Goal: Task Accomplishment & Management: Use online tool/utility

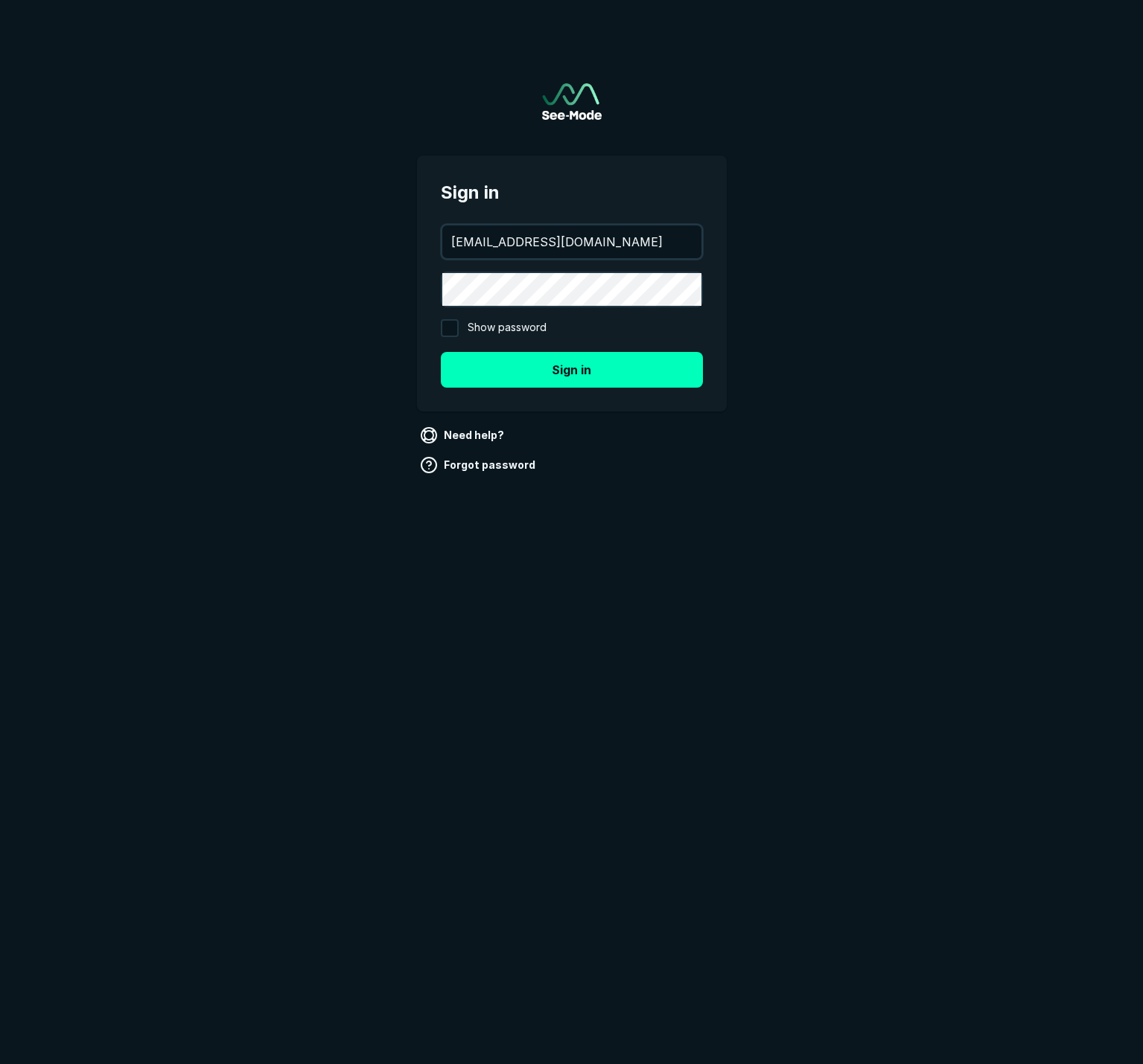
type input "ewalter@finaocorp.com"
click at [571, 369] on button "Sign in" at bounding box center [571, 369] width 262 height 36
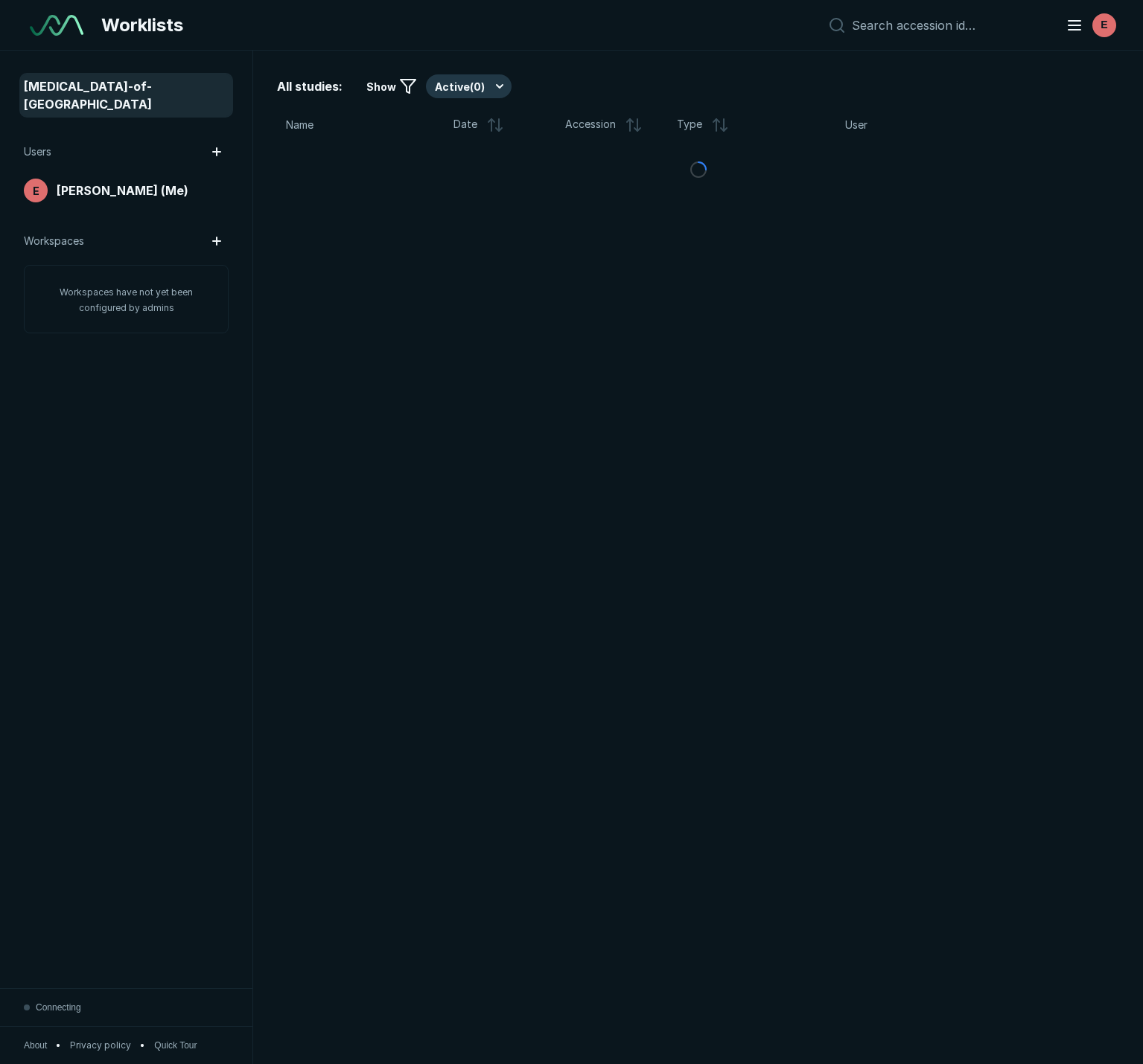
scroll to position [6204, 5703]
click at [482, 86] on button "Active ( 0 )" at bounding box center [469, 86] width 86 height 24
click at [650, 35] on div "Worklists E" at bounding box center [571, 25] width 1143 height 50
click at [114, 183] on span "[PERSON_NAME] (Me)" at bounding box center [121, 191] width 131 height 18
click at [107, 90] on span "[MEDICAL_DATA]-of-[GEOGRAPHIC_DATA]" at bounding box center [126, 95] width 205 height 36
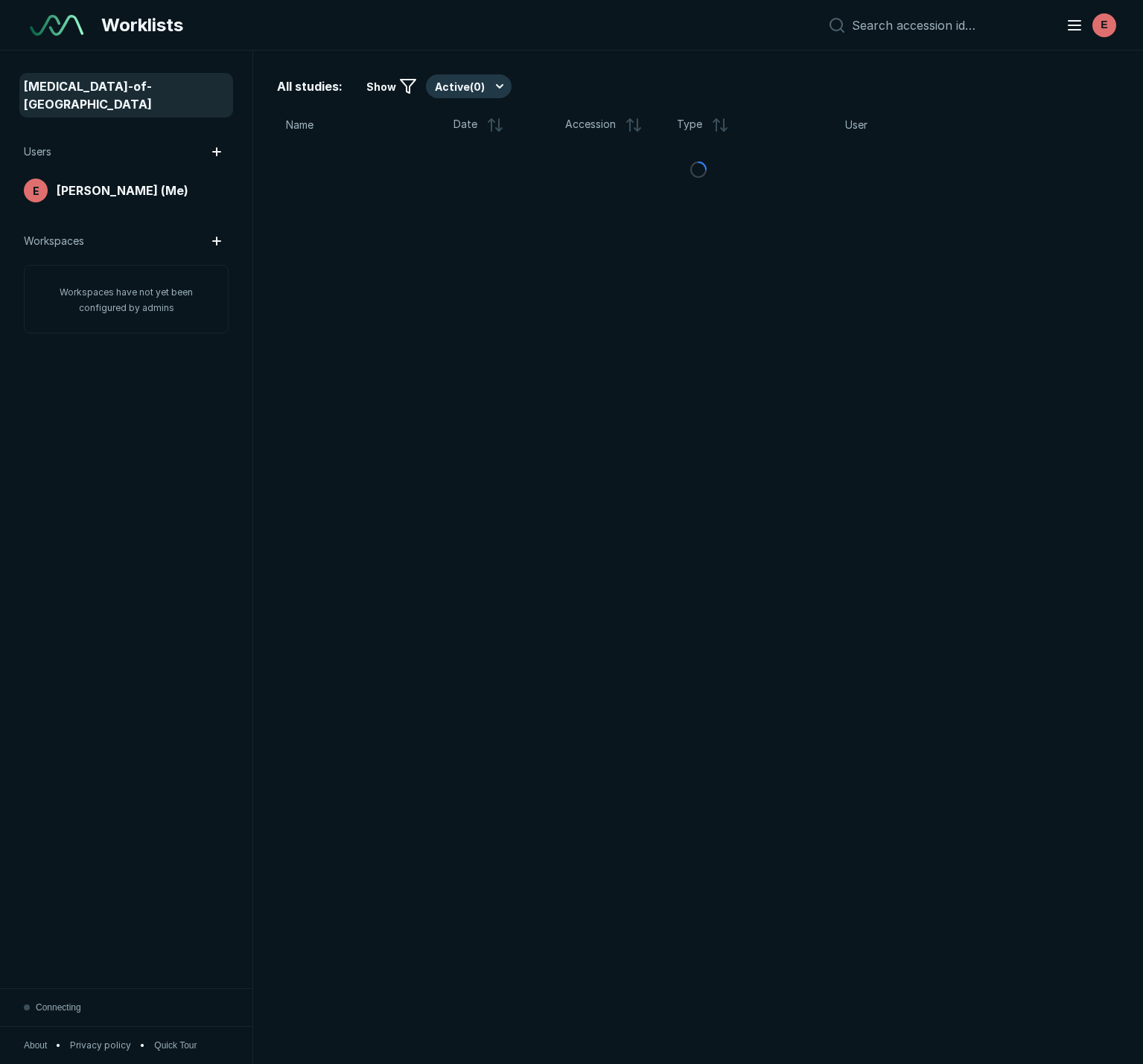
scroll to position [6204, 5703]
click at [471, 85] on button "Active ( 0 )" at bounding box center [469, 86] width 86 height 24
click at [474, 131] on span "Active ( 0 )" at bounding box center [465, 131] width 47 height 17
click at [480, 88] on button "Active ( 0 )" at bounding box center [469, 86] width 86 height 24
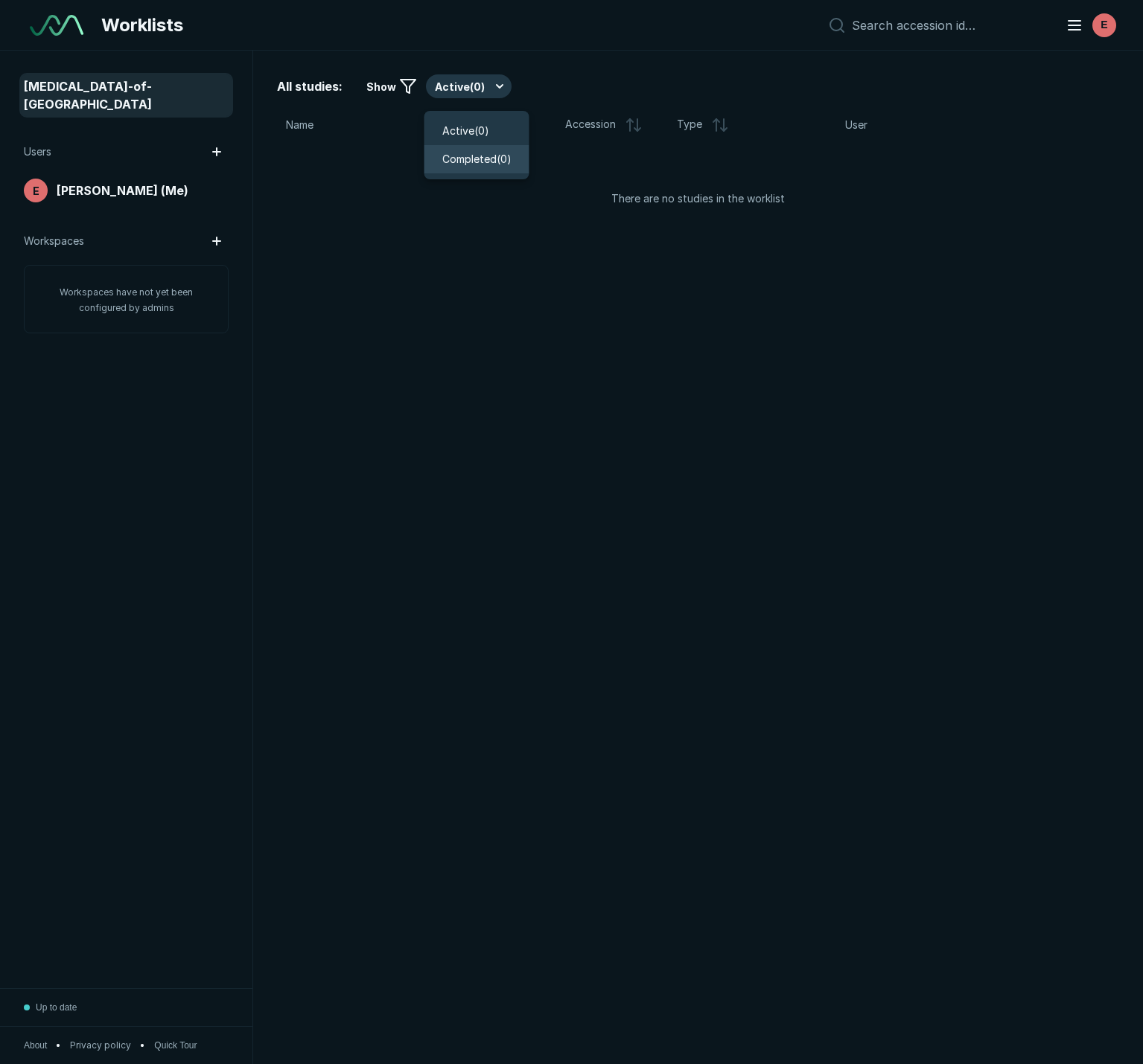
click at [479, 158] on span "Completed ( 0 )" at bounding box center [477, 159] width 69 height 17
click at [485, 85] on button "Completed ( 0 )" at bounding box center [481, 86] width 111 height 24
click at [492, 124] on div "Active ( 0 )" at bounding box center [465, 131] width 59 height 17
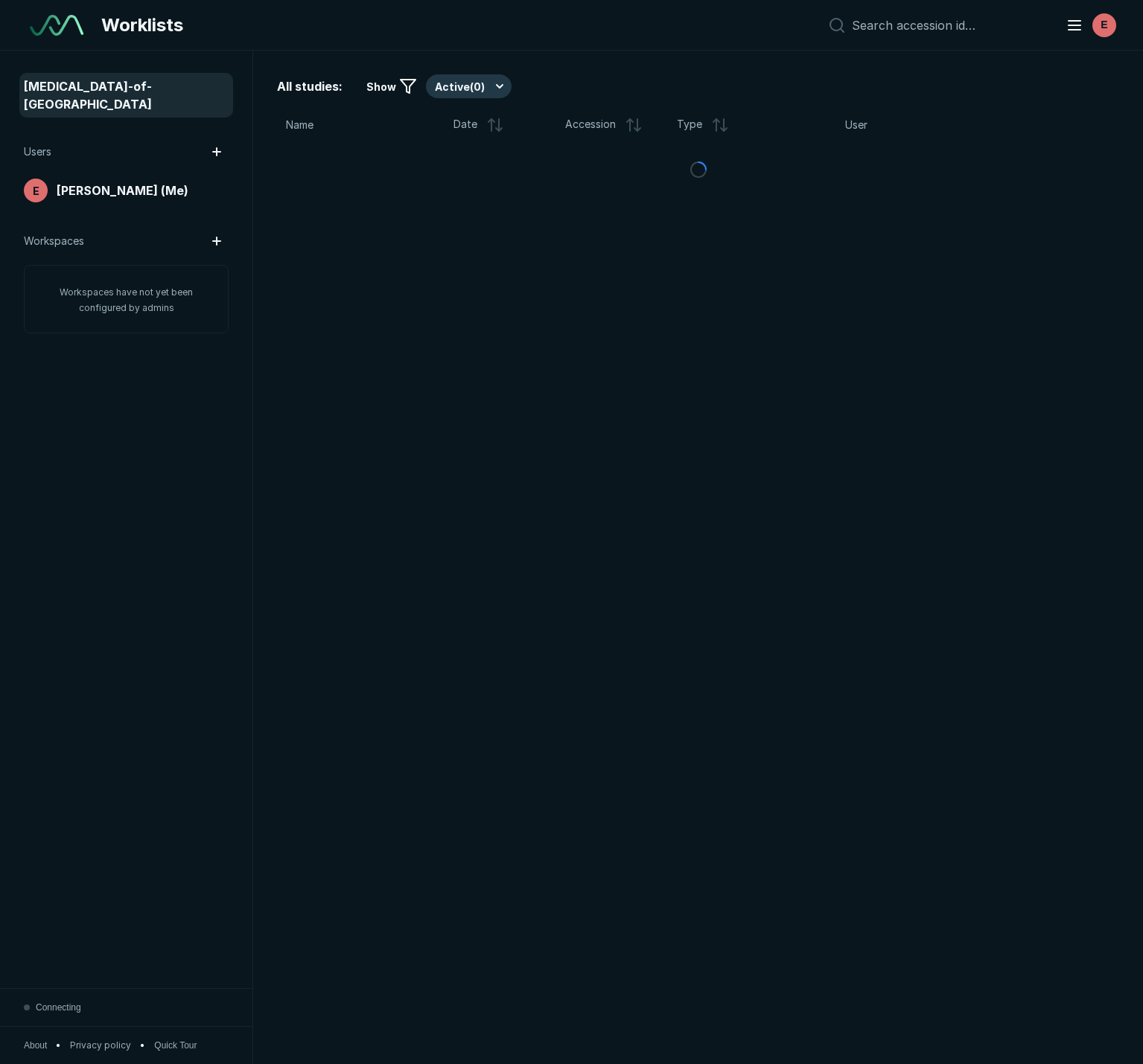
scroll to position [6204, 5703]
click at [493, 83] on button "Active ( 0 )" at bounding box center [469, 86] width 86 height 24
click at [484, 131] on span "Active ( 0 )" at bounding box center [465, 131] width 47 height 17
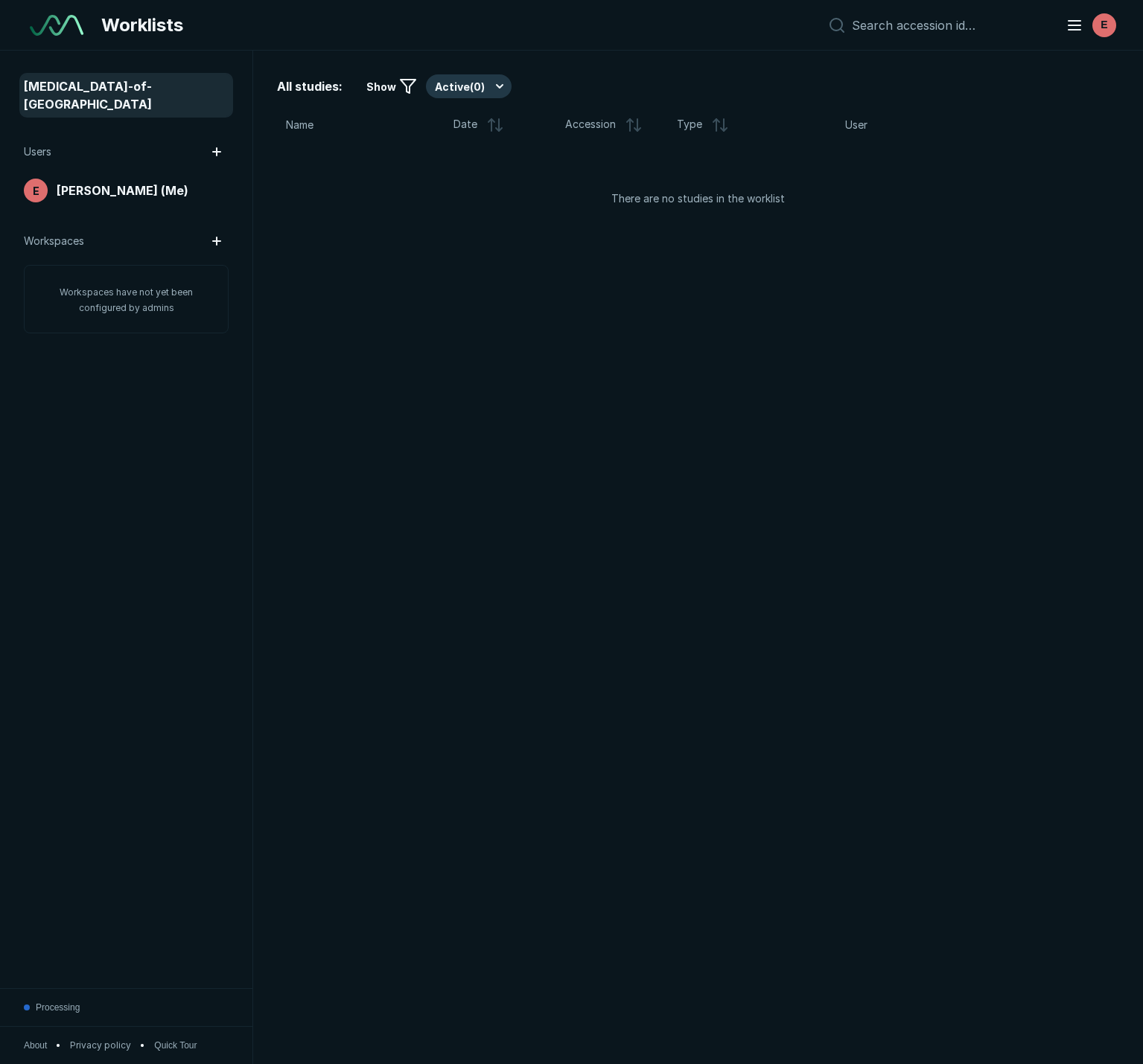
click at [618, 50] on div "All studies: Show Active ( 0 ) Name Date Accession Type User There are no studi…" at bounding box center [698, 557] width 890 height 1014
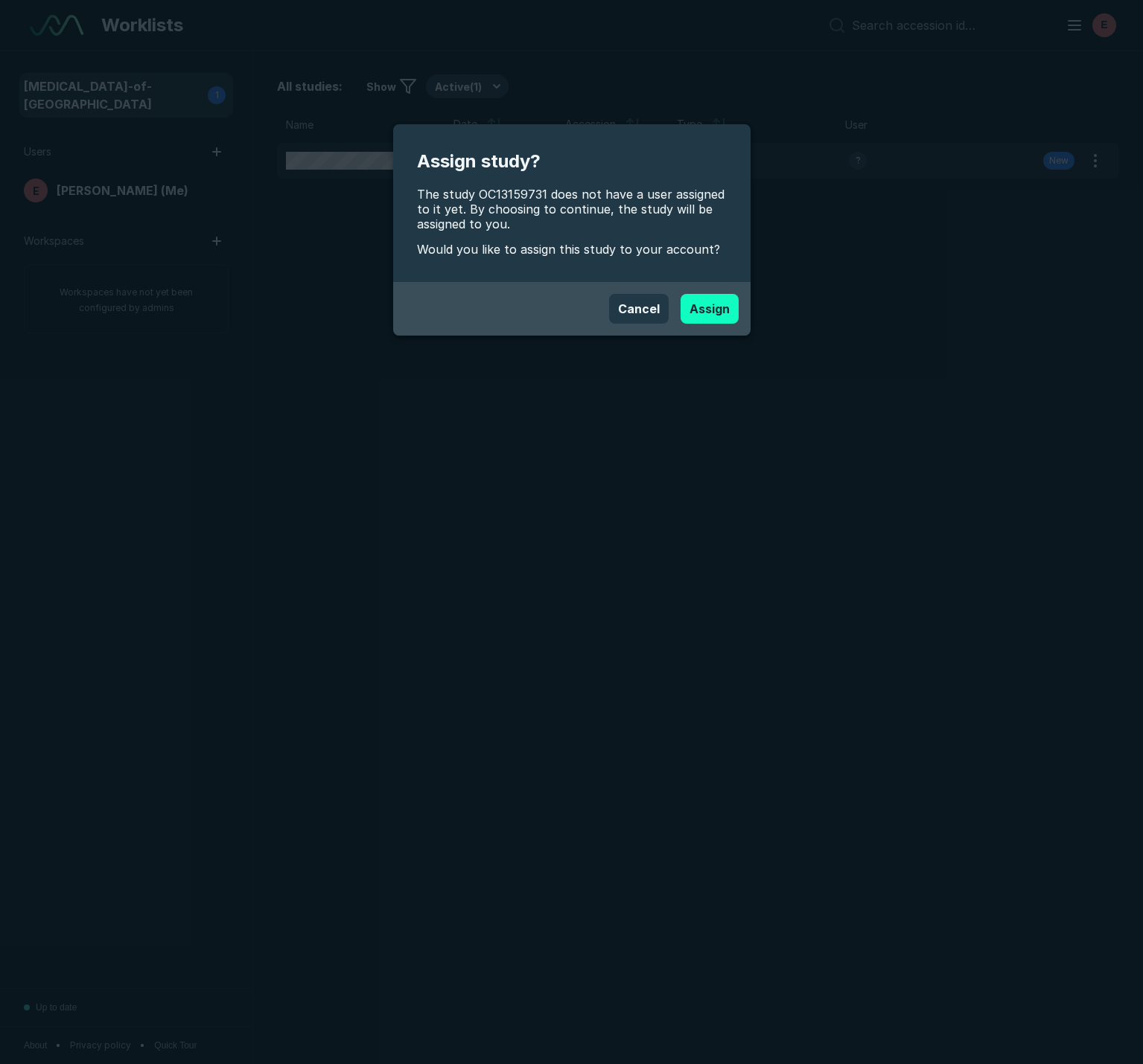
click at [711, 307] on button "Assign" at bounding box center [709, 309] width 58 height 30
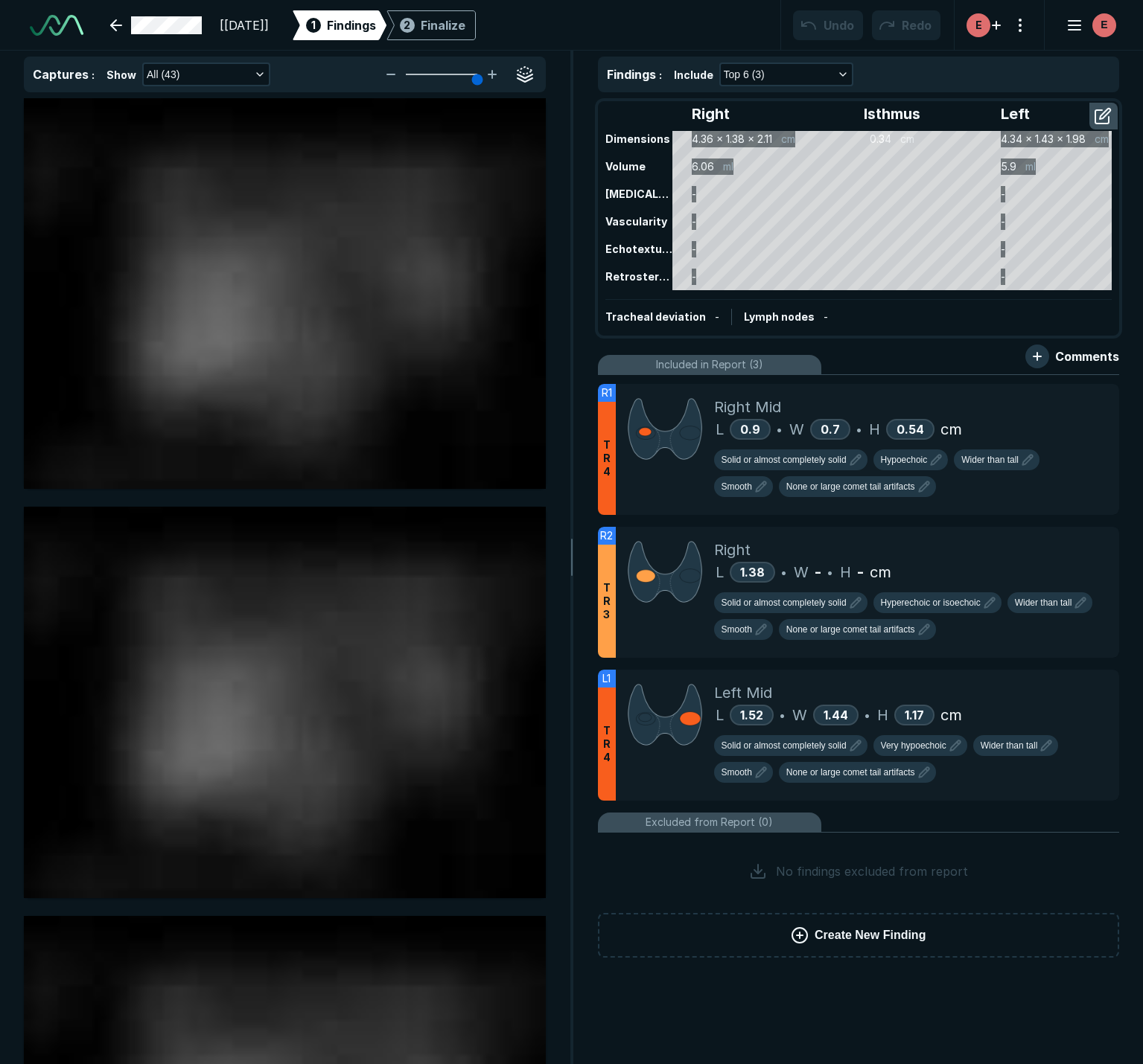
scroll to position [2923, 4247]
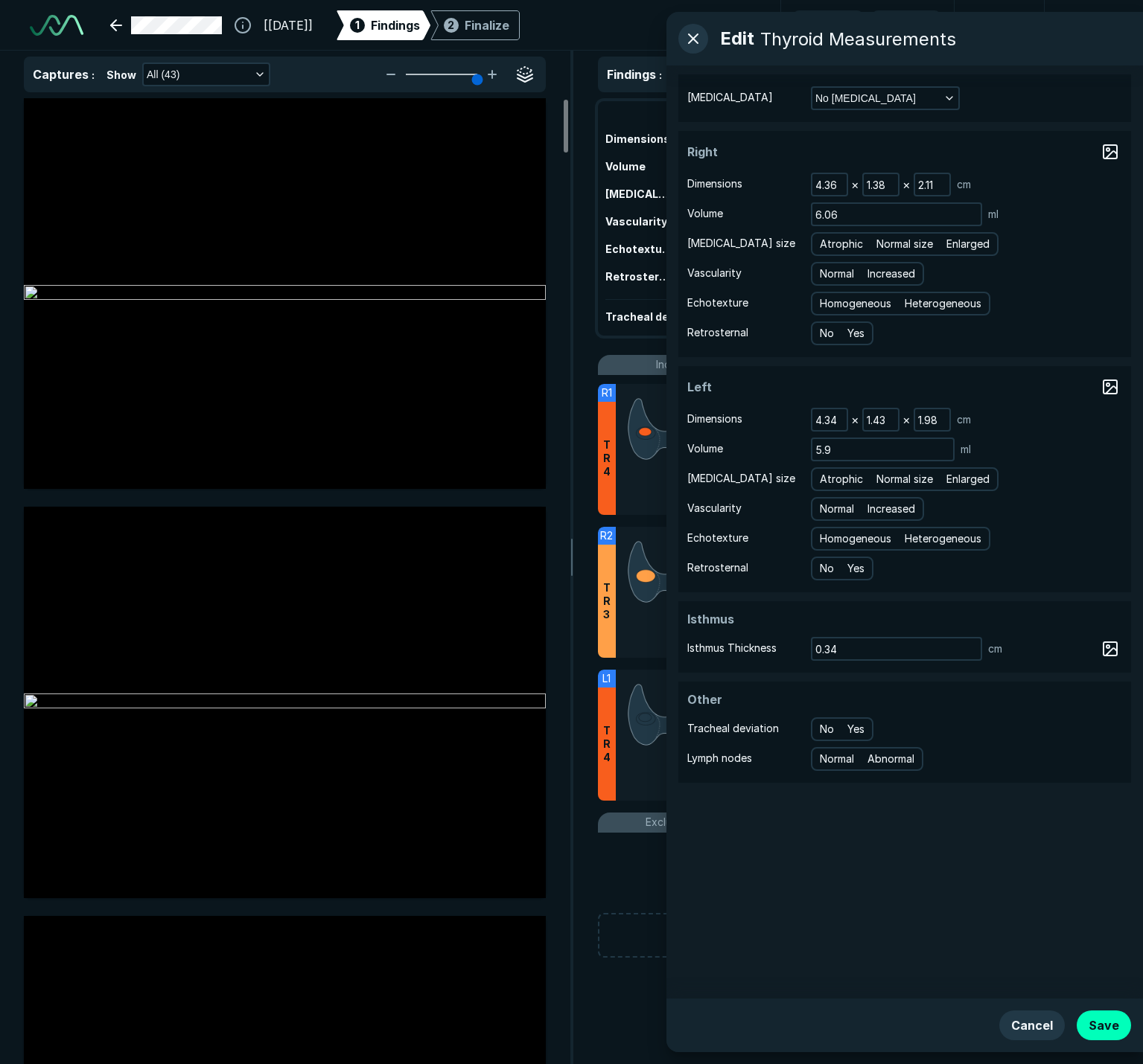
click at [1090, 1026] on button "Save" at bounding box center [1104, 1026] width 55 height 30
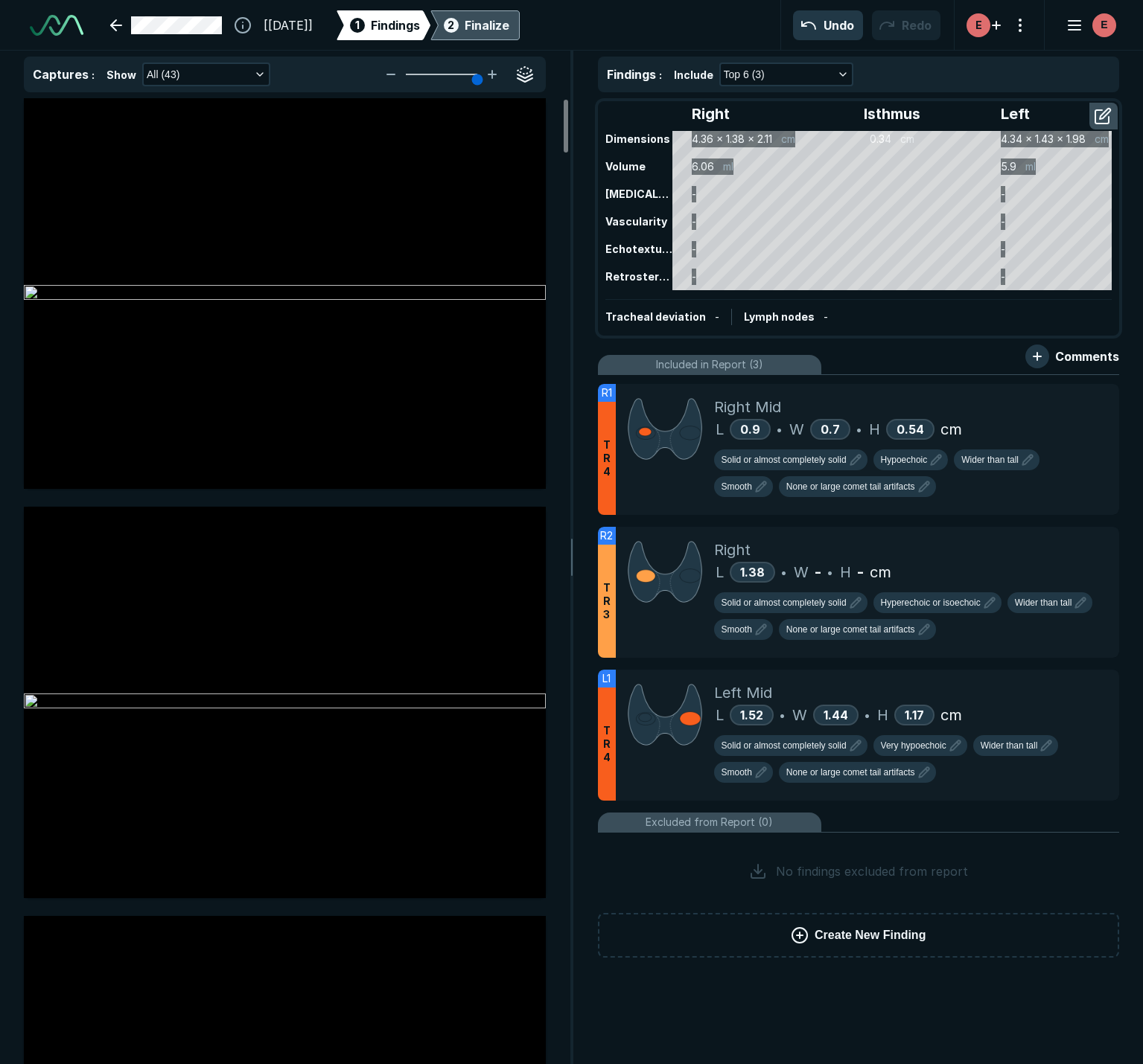
click at [508, 26] on div "Finalize" at bounding box center [487, 26] width 45 height 18
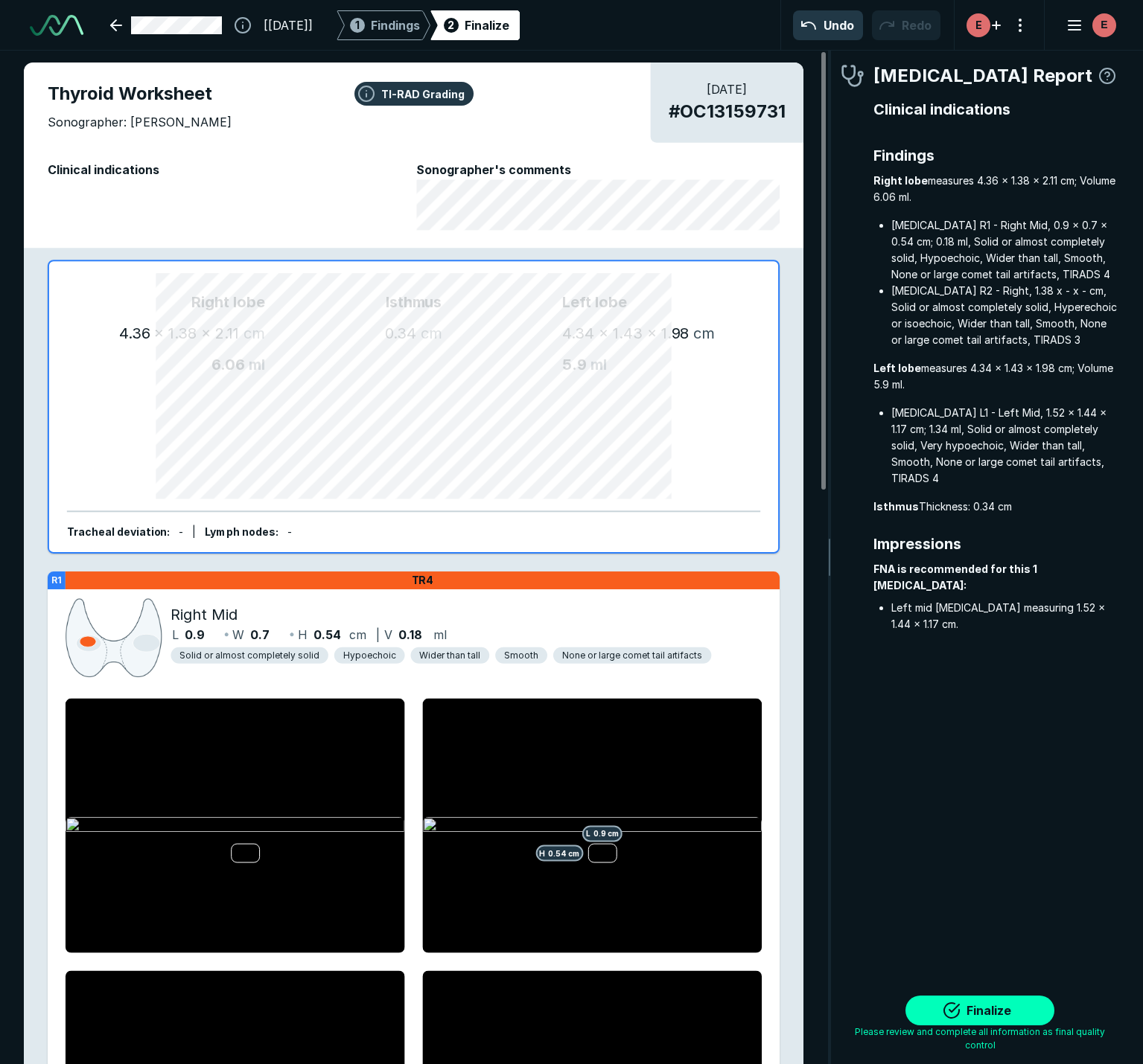
scroll to position [6389, 3167]
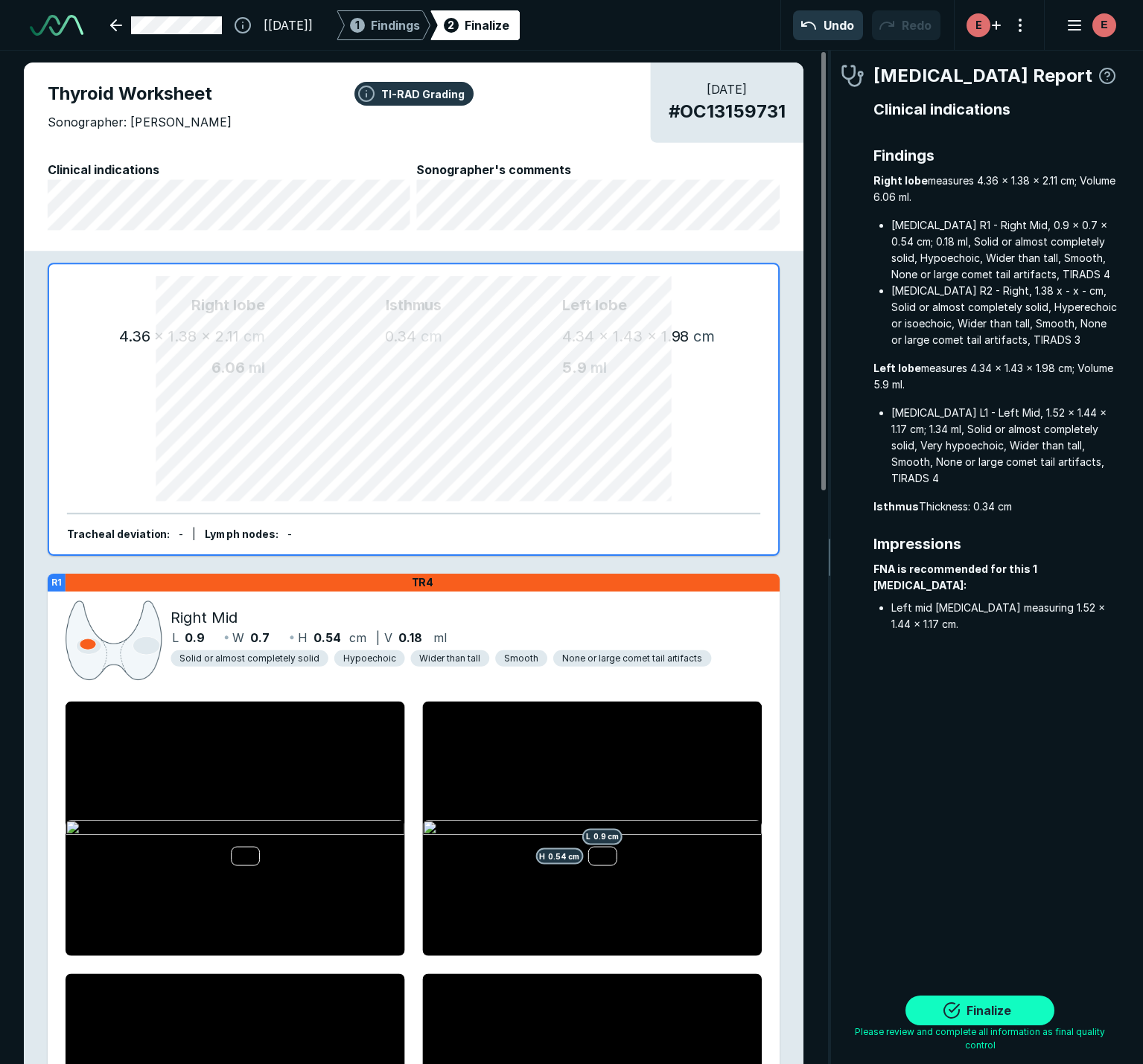
click at [1016, 1023] on button "Finalize" at bounding box center [980, 1010] width 149 height 30
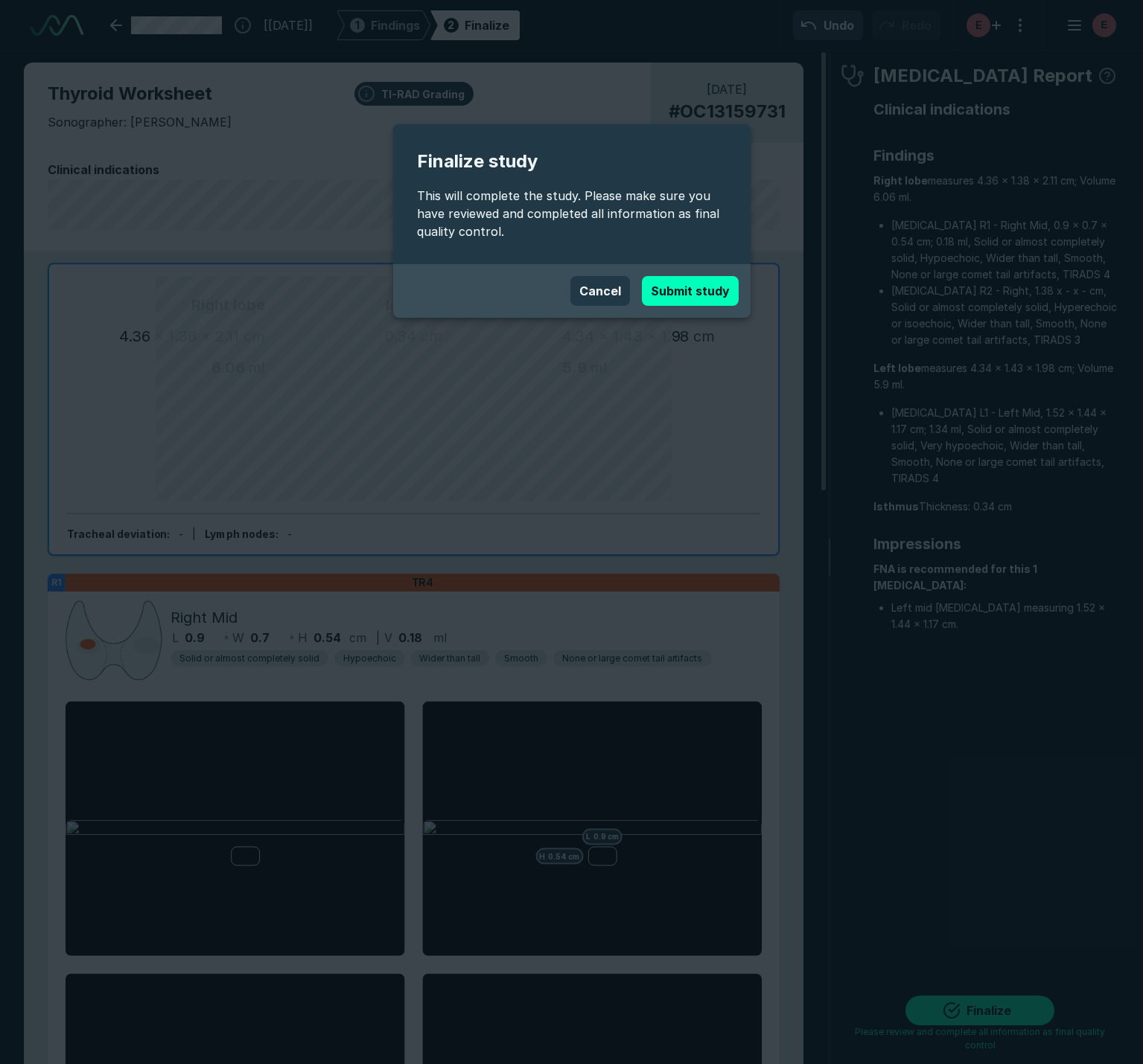
click at [718, 297] on button "Submit study" at bounding box center [690, 291] width 97 height 30
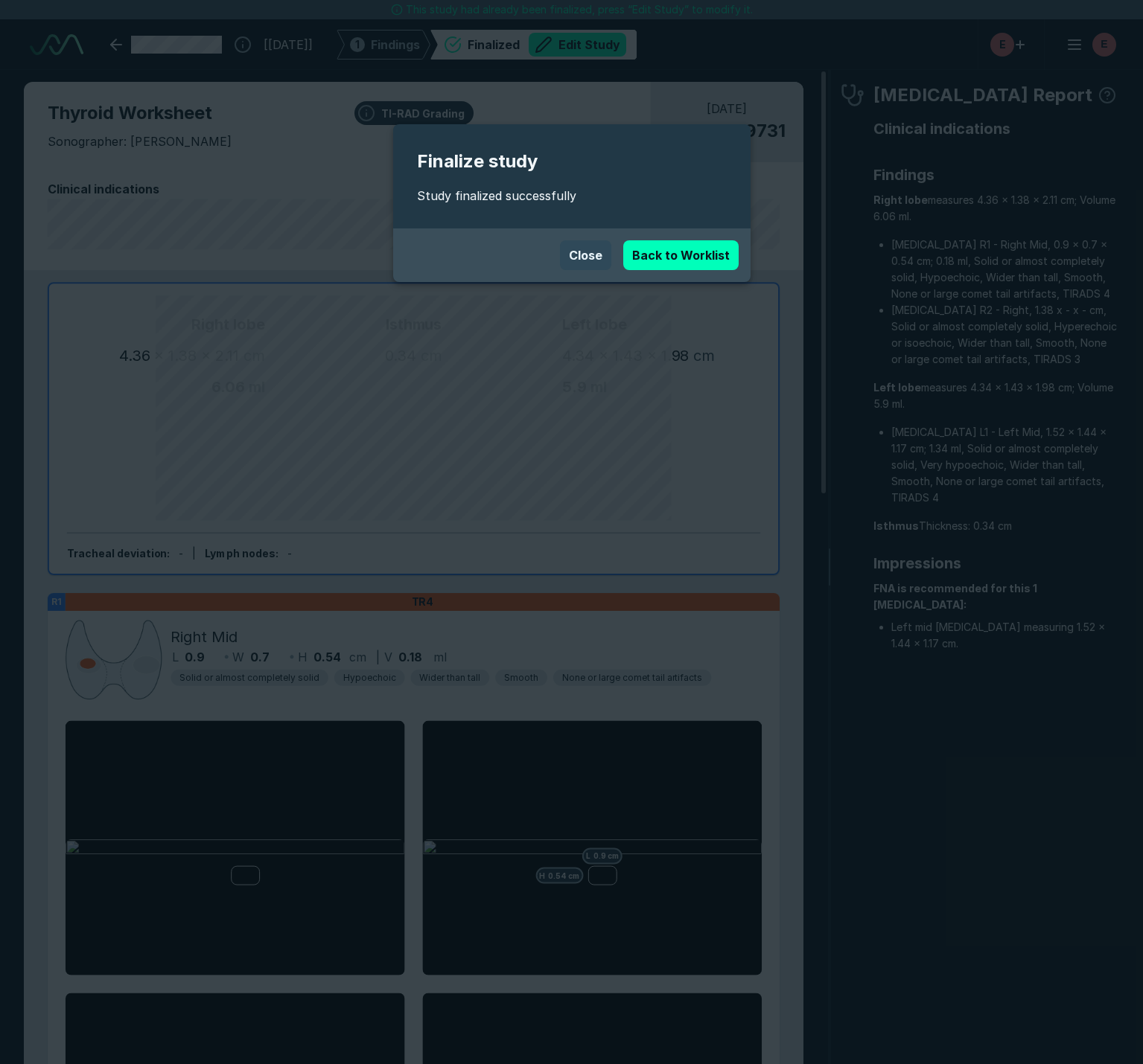
click at [597, 253] on button "Close" at bounding box center [586, 255] width 51 height 30
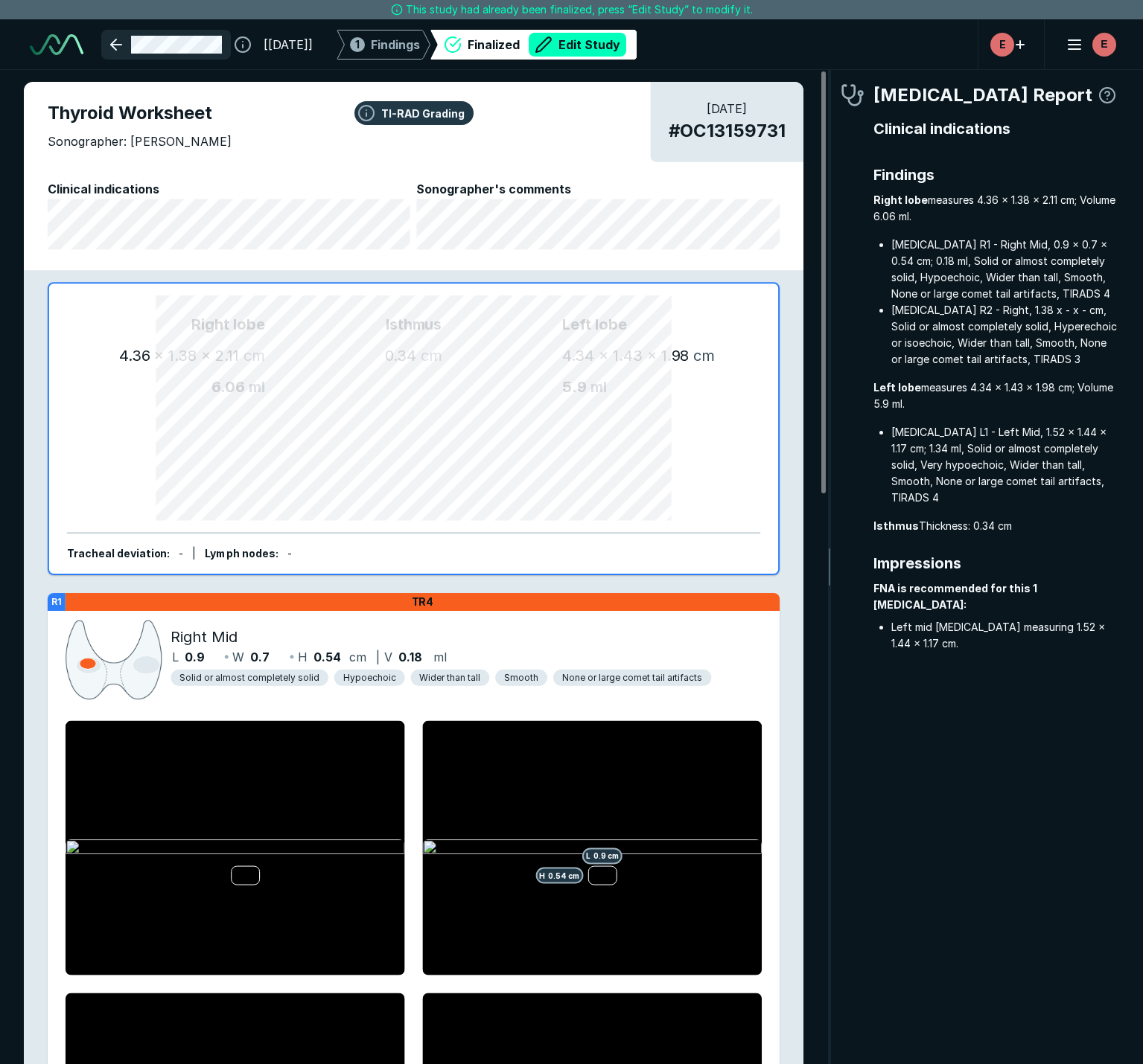
click at [112, 38] on link at bounding box center [166, 45] width 130 height 30
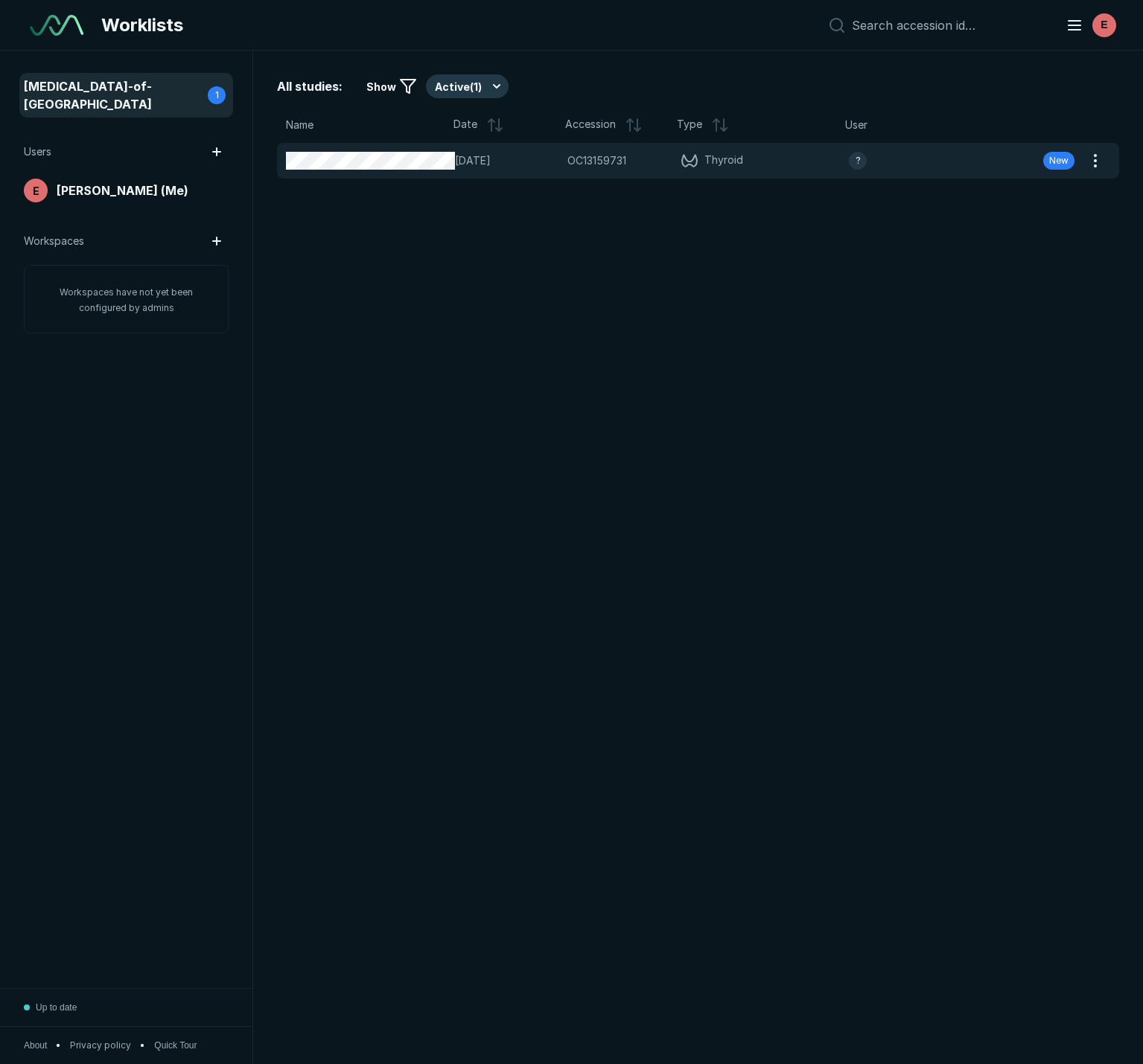
scroll to position [6204, 5703]
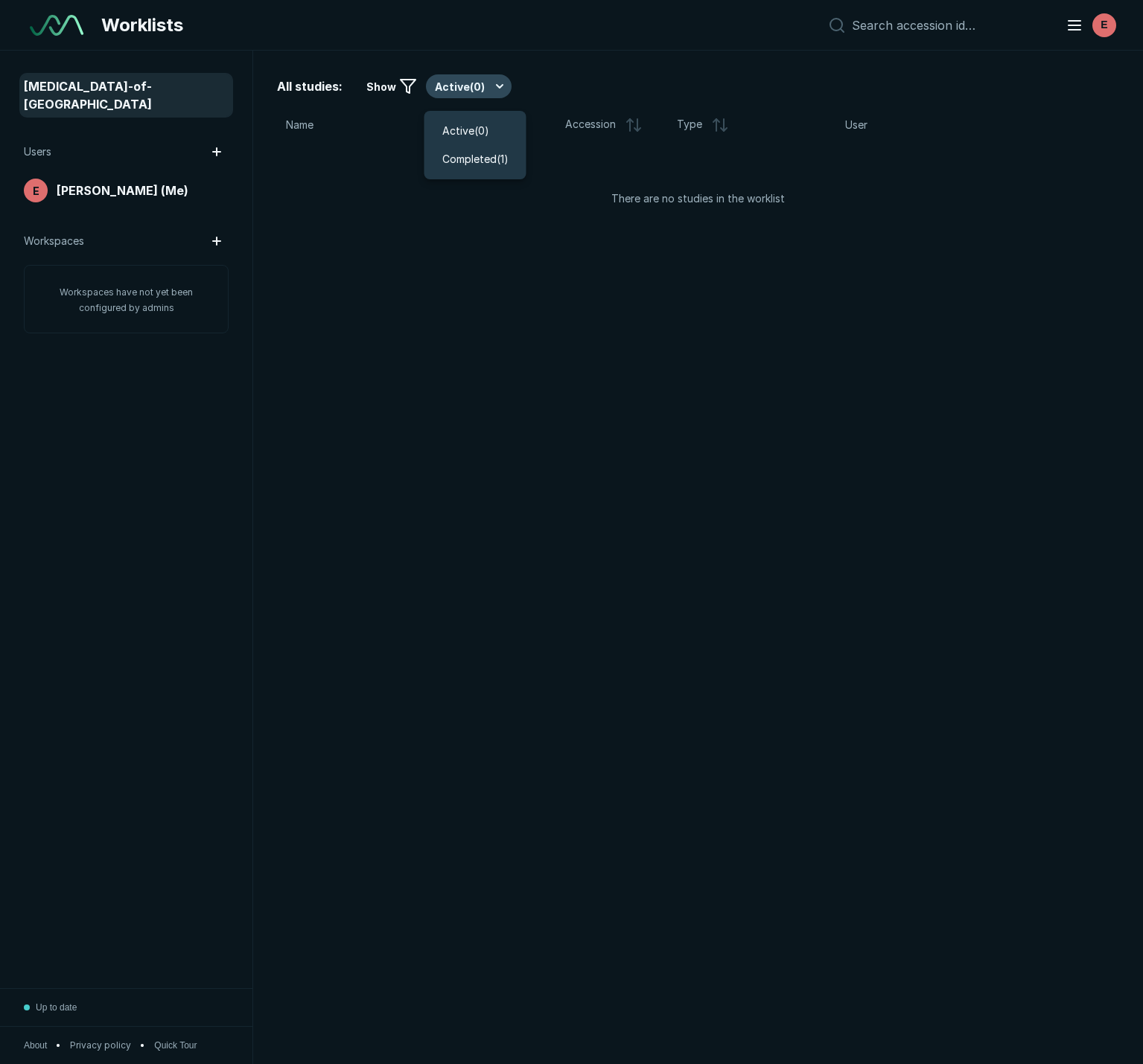
click at [465, 85] on button "Active ( 0 )" at bounding box center [469, 86] width 86 height 24
click at [467, 150] on div "Completed ( 1 )" at bounding box center [475, 159] width 102 height 28
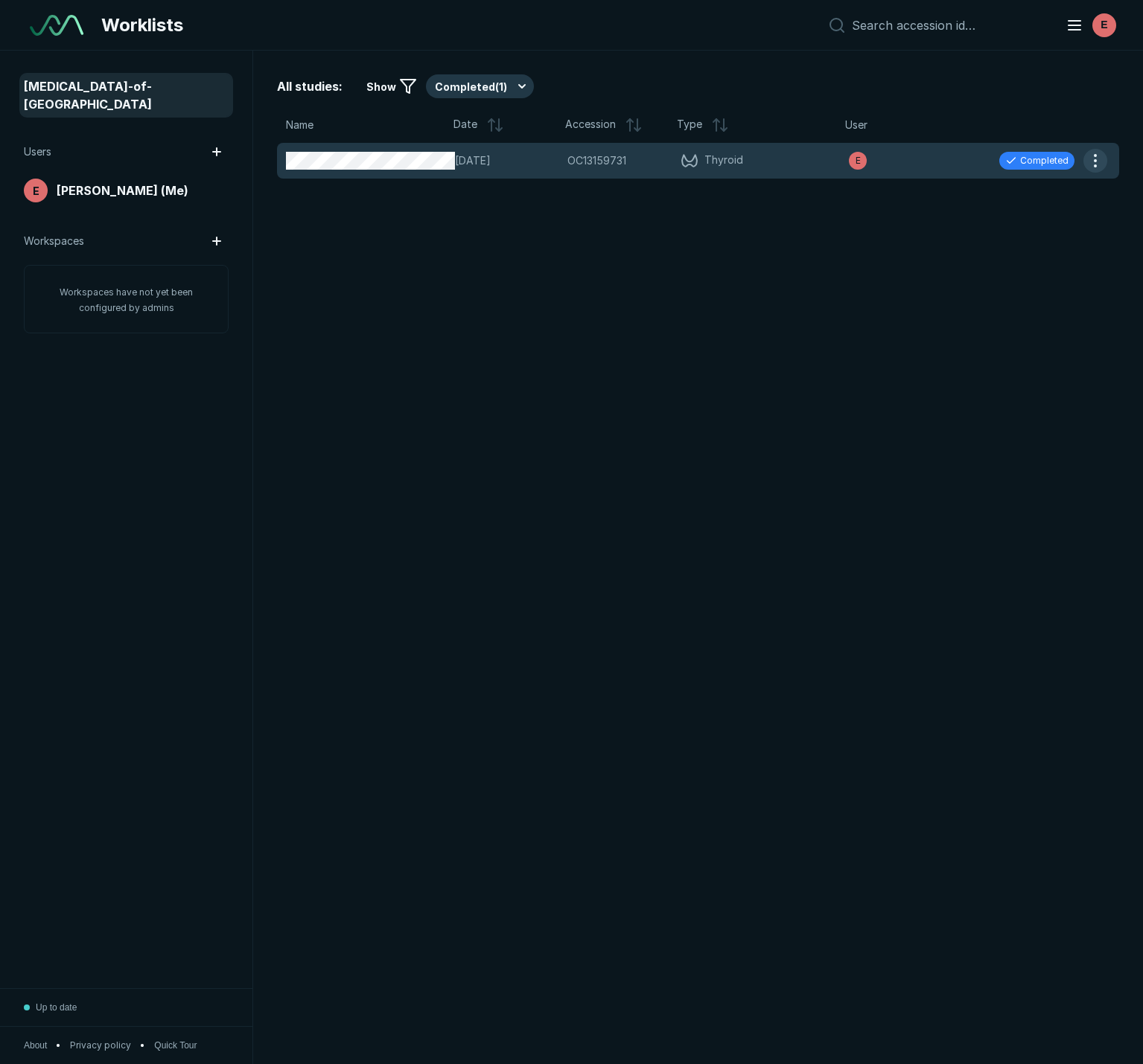
click at [1094, 162] on button "button" at bounding box center [1095, 160] width 24 height 24
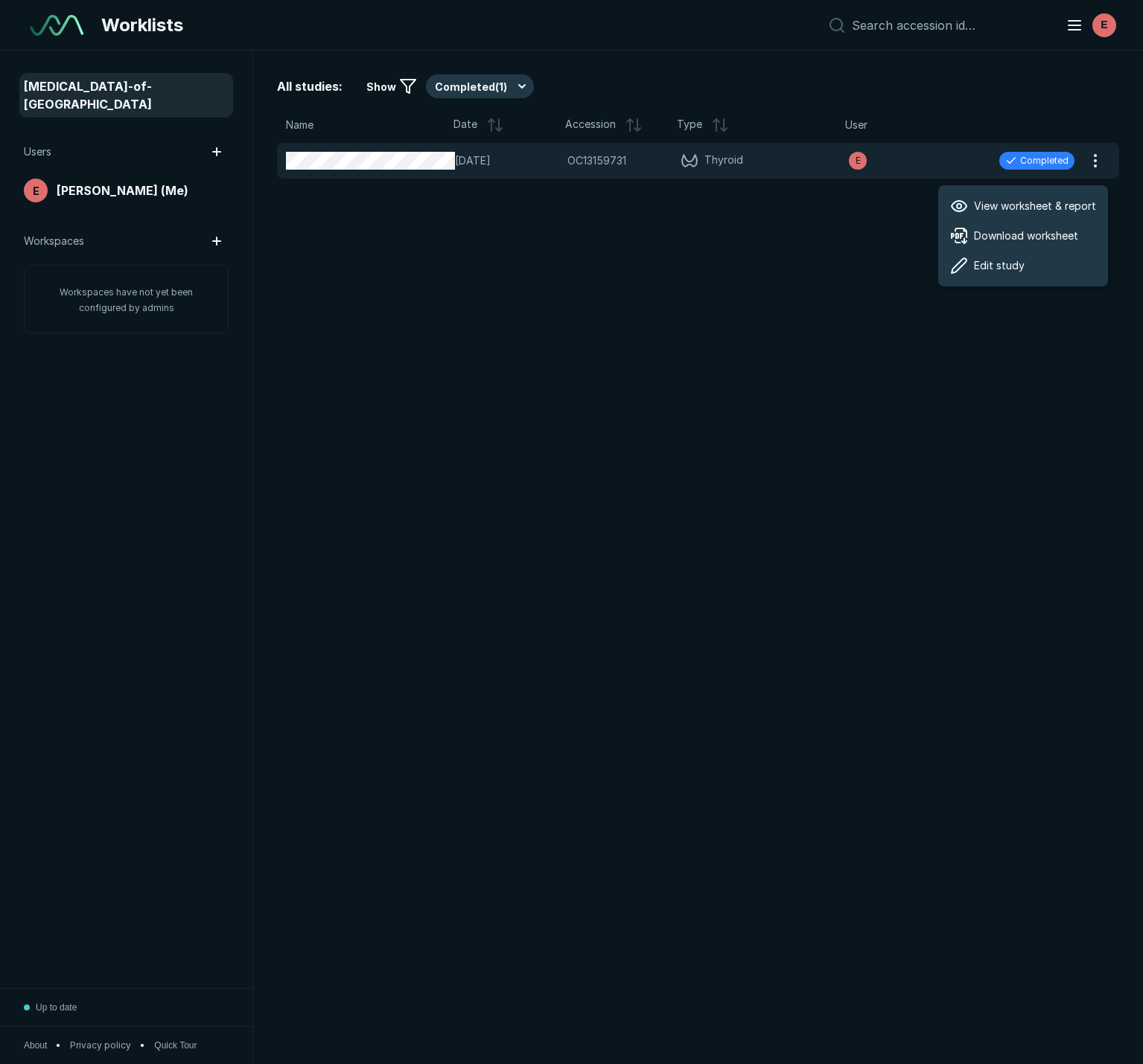
drag, startPoint x: 757, startPoint y: 244, endPoint x: 684, endPoint y: 240, distance: 73.1
click at [756, 244] on div "All studies: Show Completed ( 1 ) Name Date Accession Type User [DATE] OC131597…" at bounding box center [698, 557] width 890 height 1014
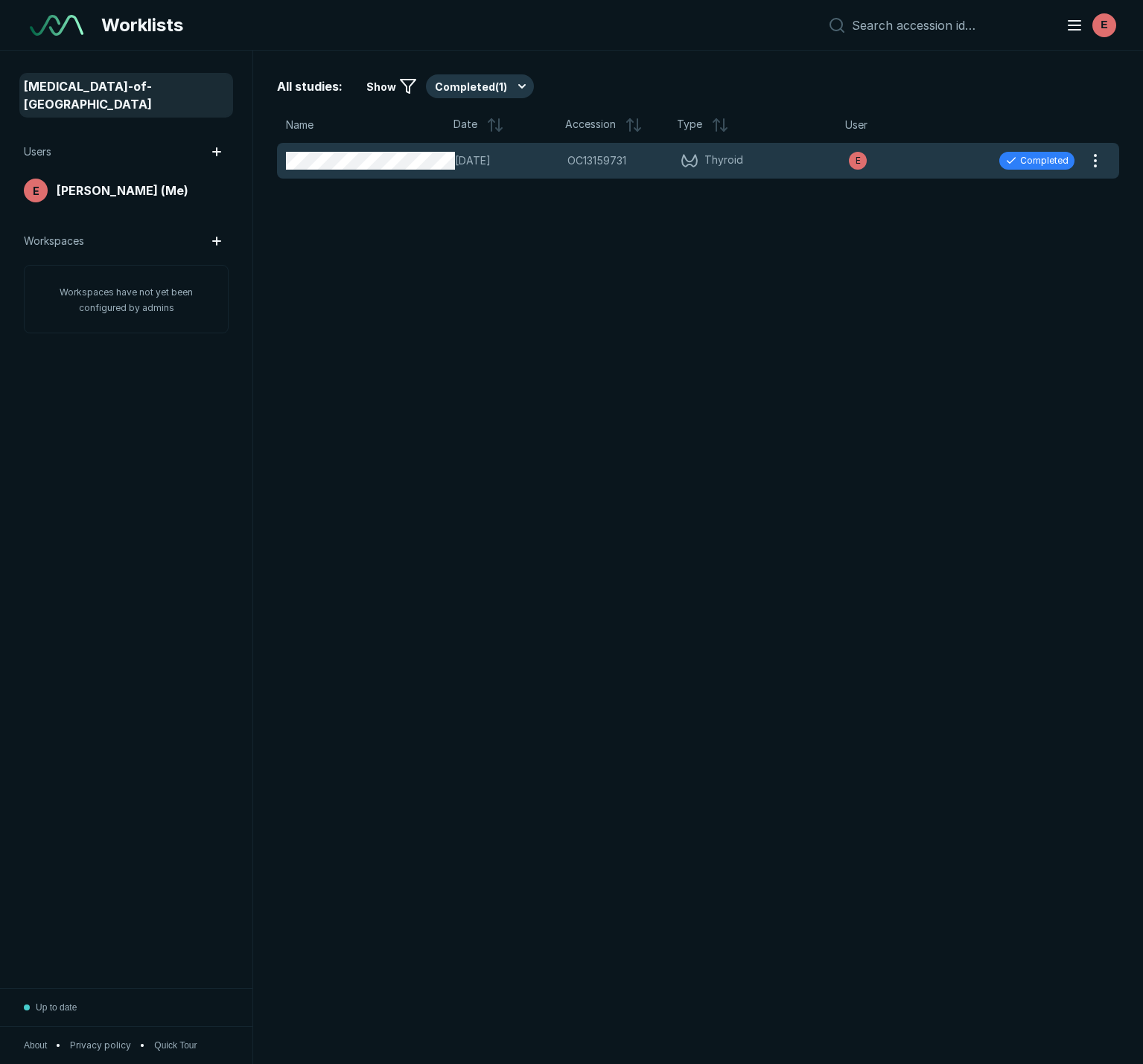
click at [558, 156] on span "[DATE]" at bounding box center [506, 161] width 103 height 17
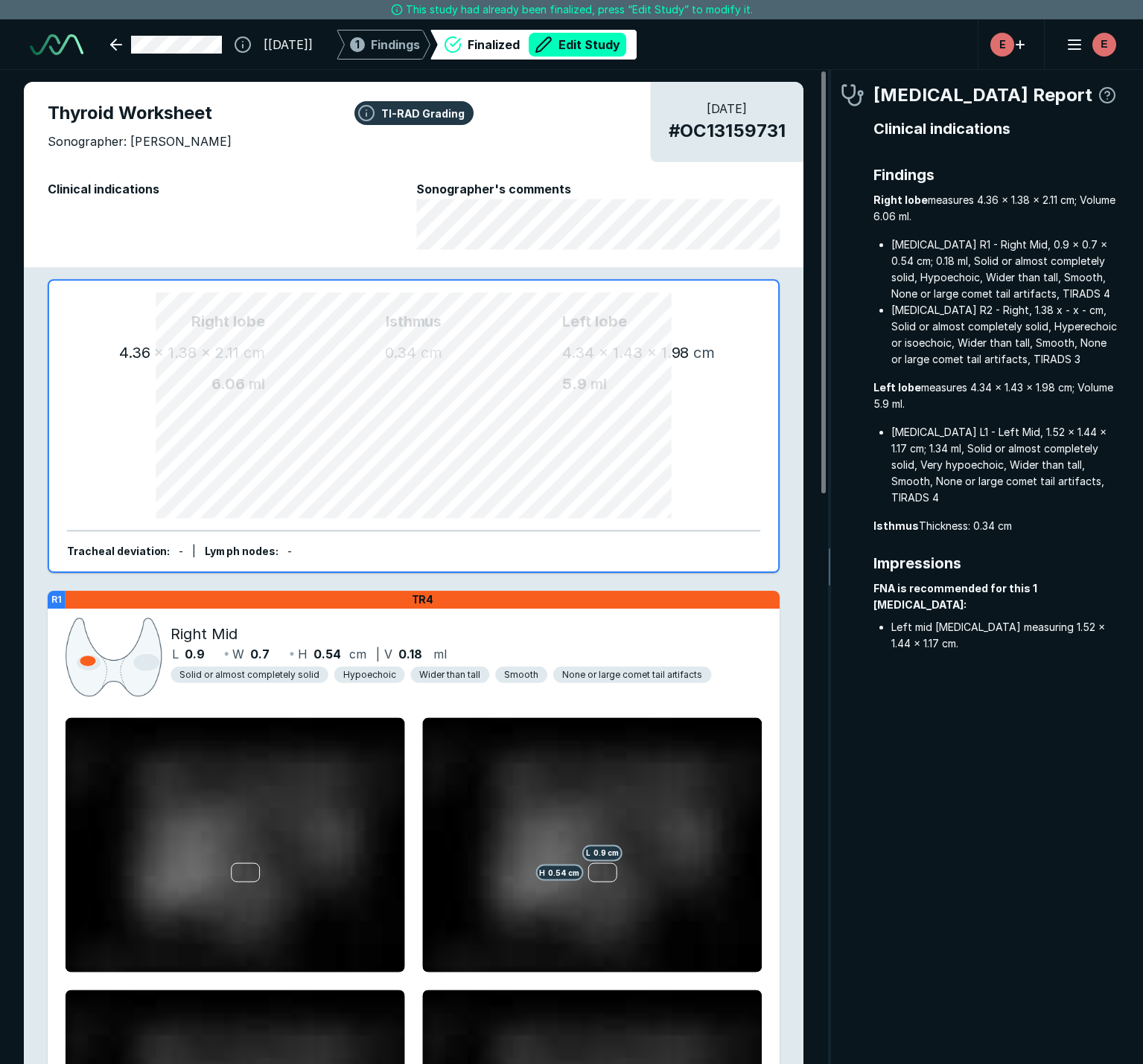
scroll to position [6302, 3167]
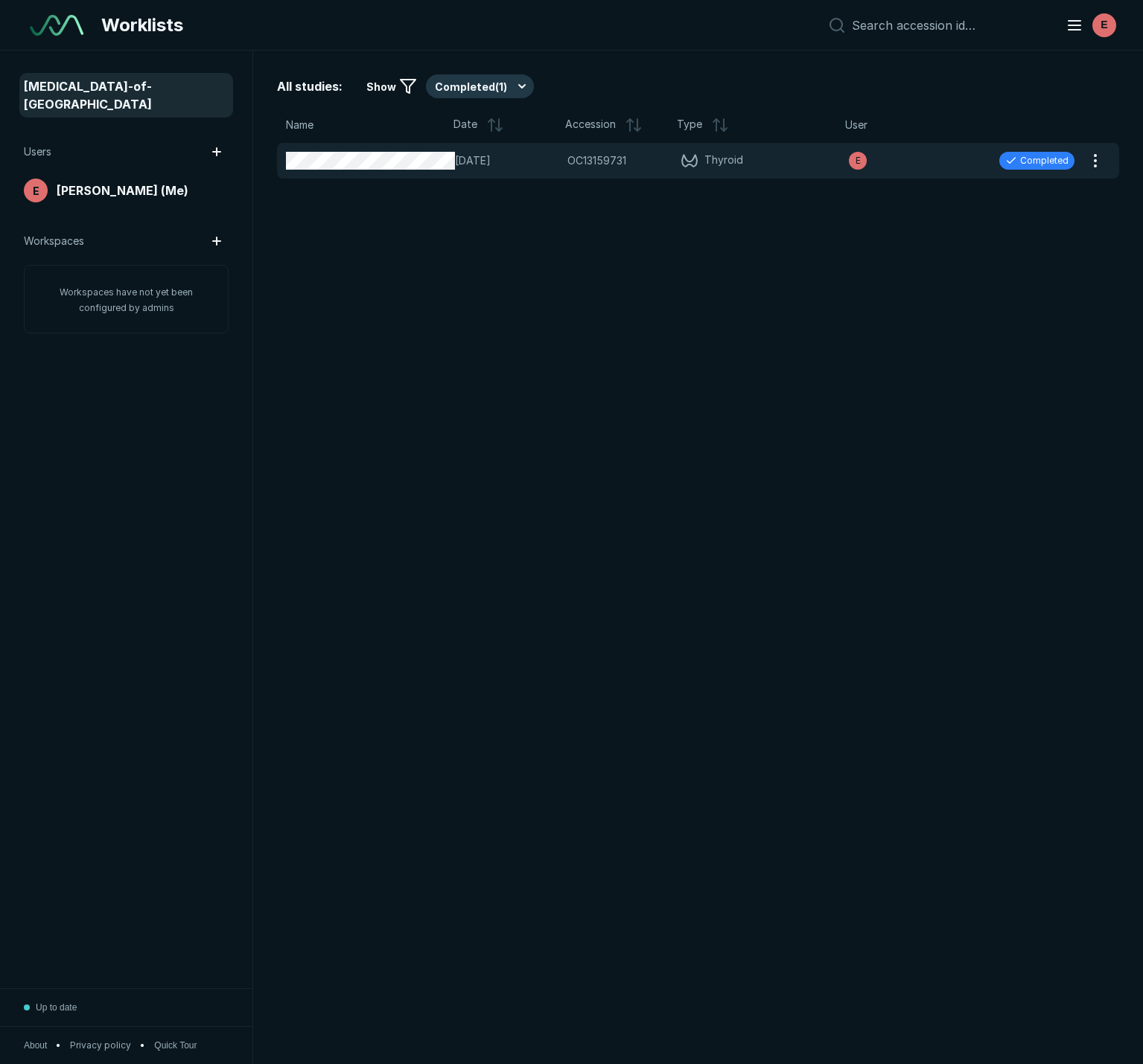
scroll to position [6204, 5703]
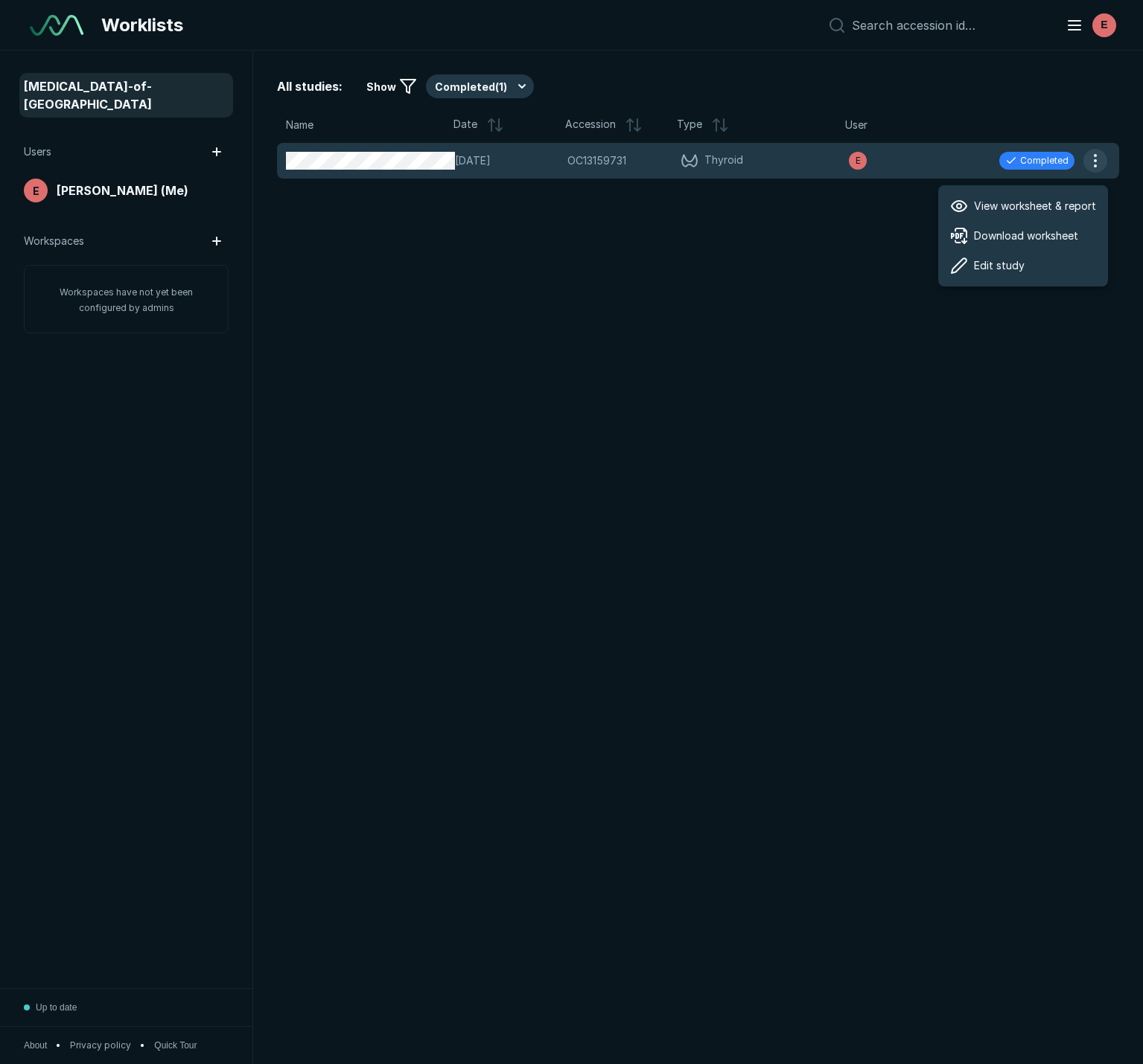
click at [1095, 163] on button "button" at bounding box center [1095, 160] width 24 height 24
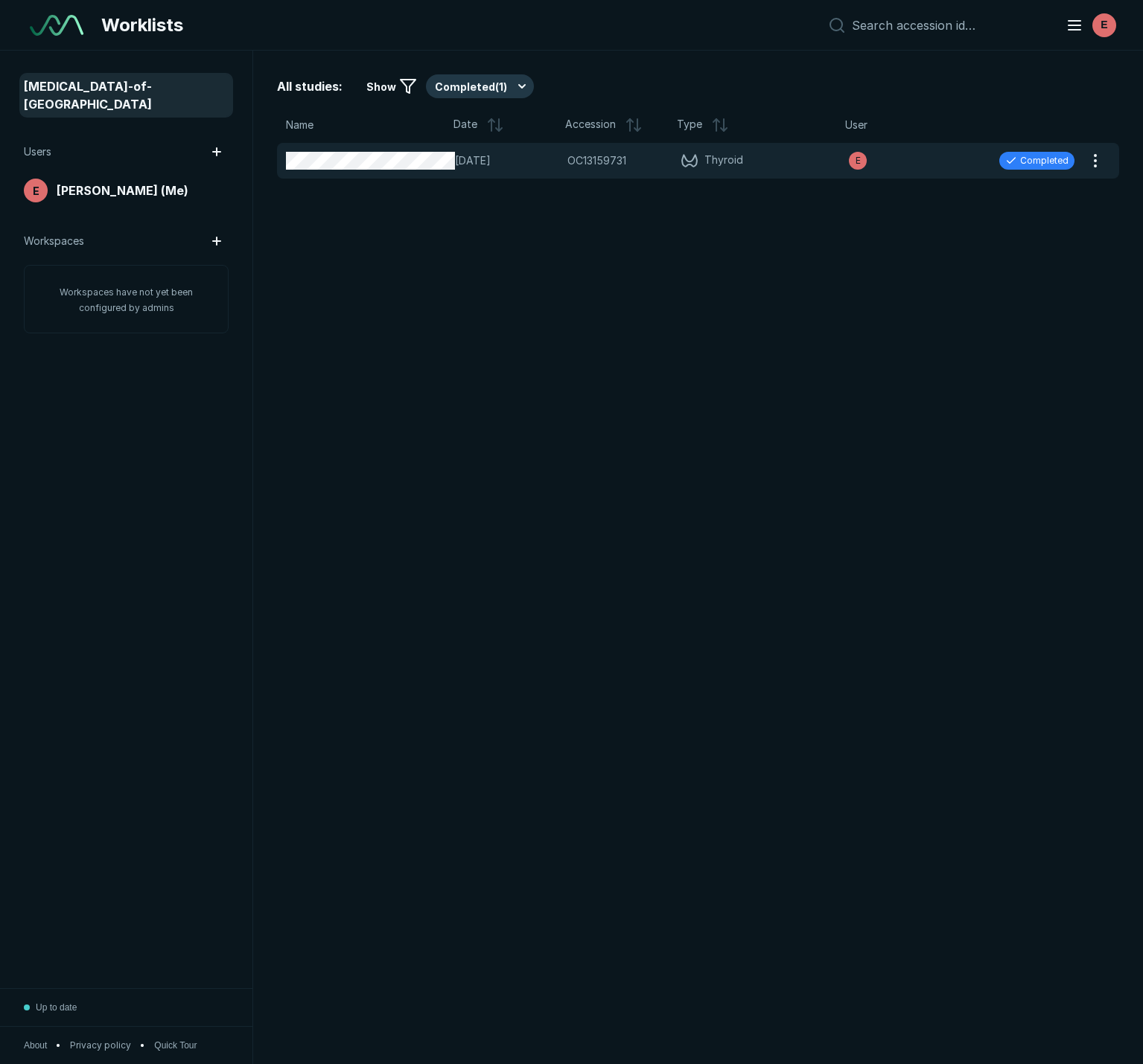
click at [575, 250] on div "All studies: Show Completed ( 1 ) Name Date Accession Type User [DATE] OC131597…" at bounding box center [698, 557] width 890 height 1014
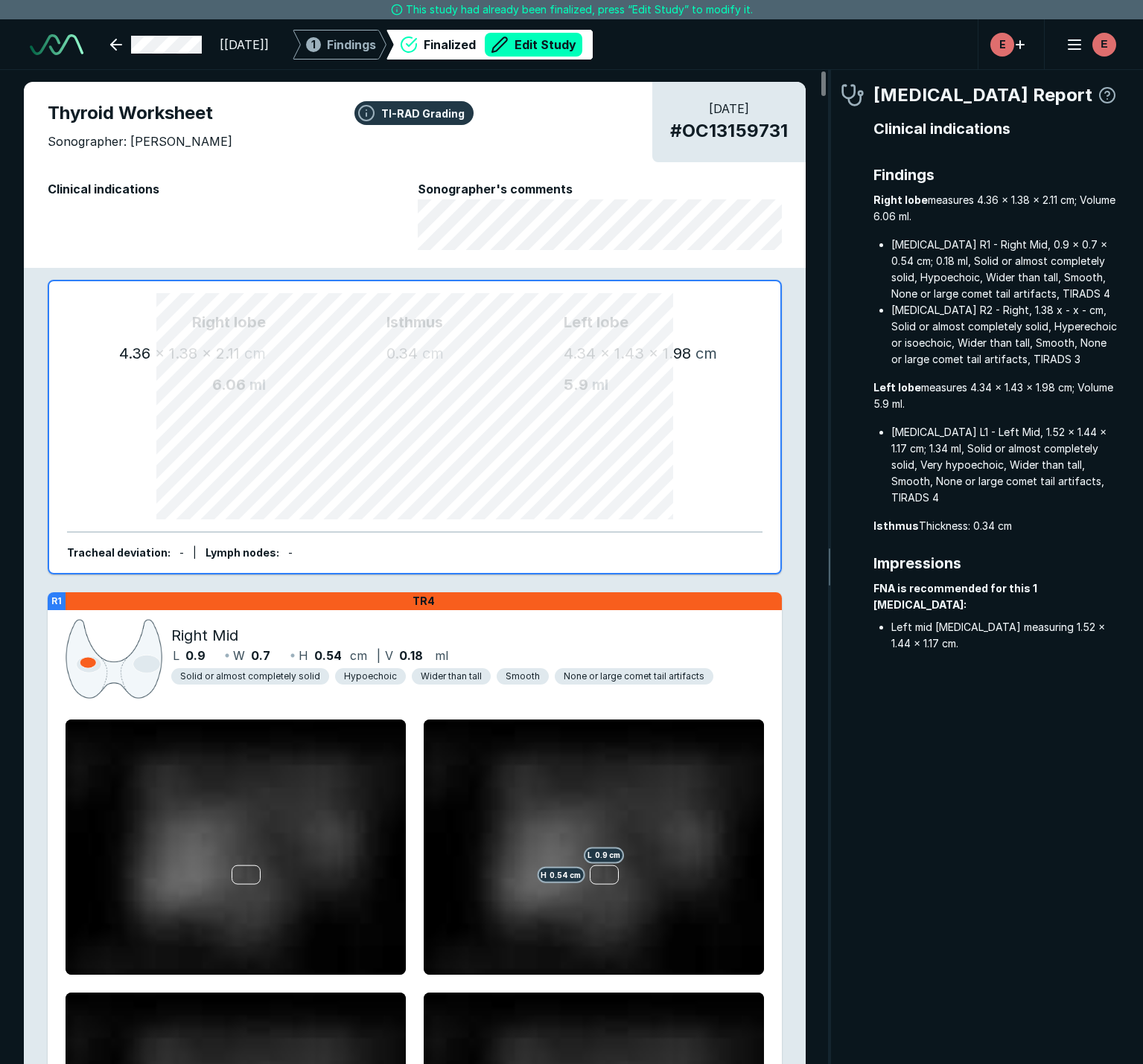
scroll to position [6302, 3167]
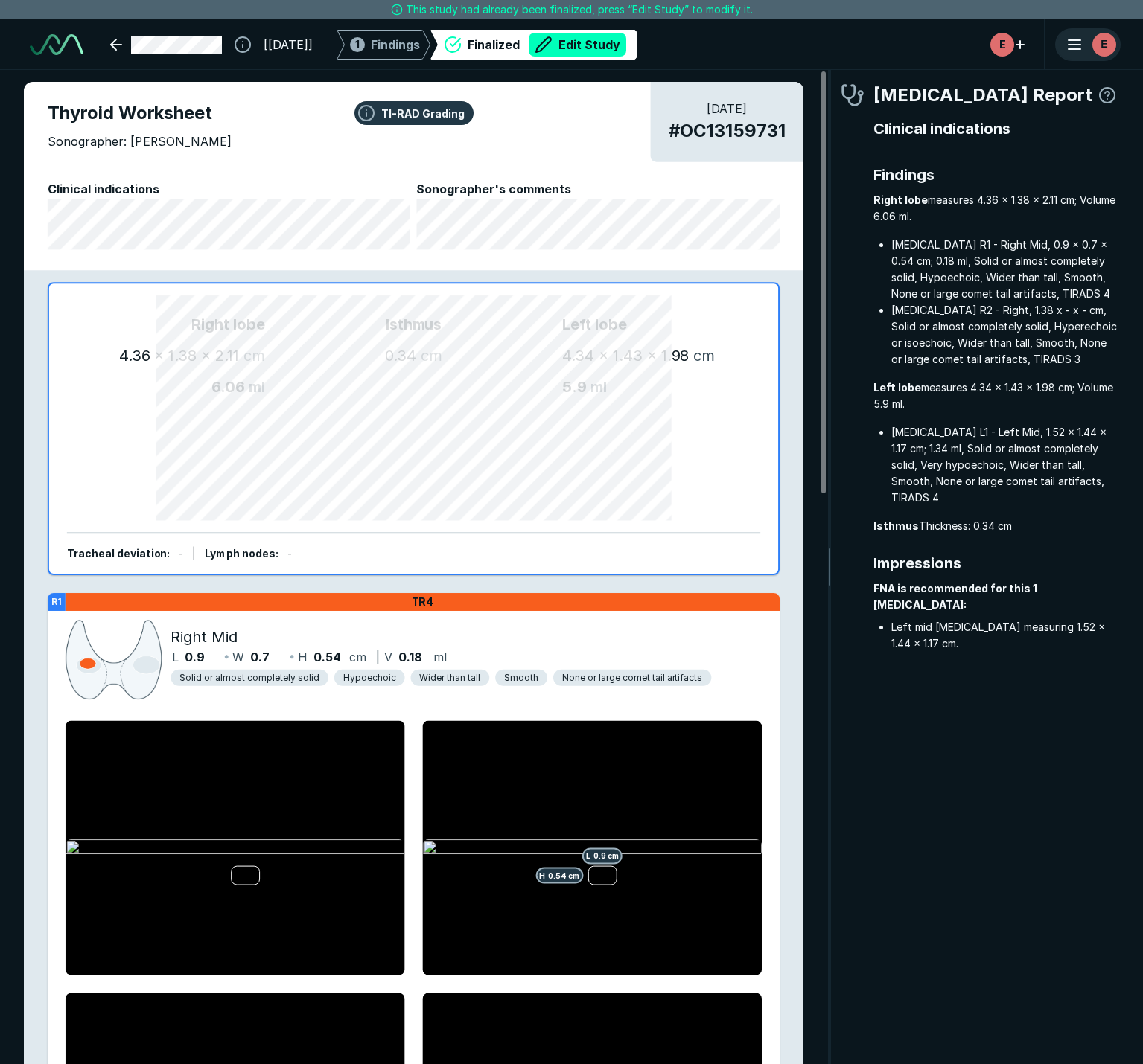
click at [1078, 40] on line "button" at bounding box center [1074, 40] width 12 height 0
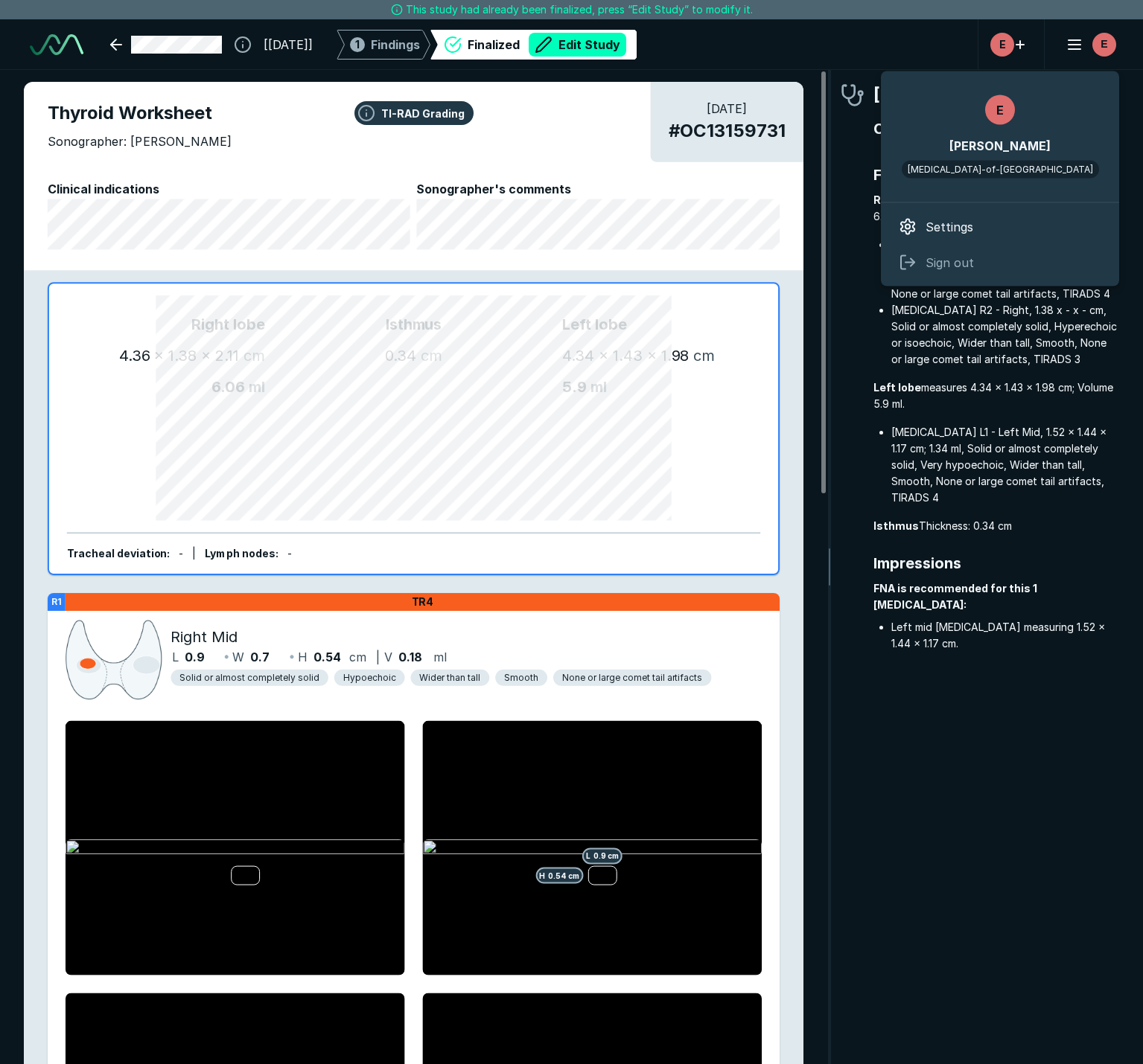
click at [846, 50] on div "[[DATE]] 1 Findings Finalized Edit Study E E" at bounding box center [571, 44] width 1143 height 50
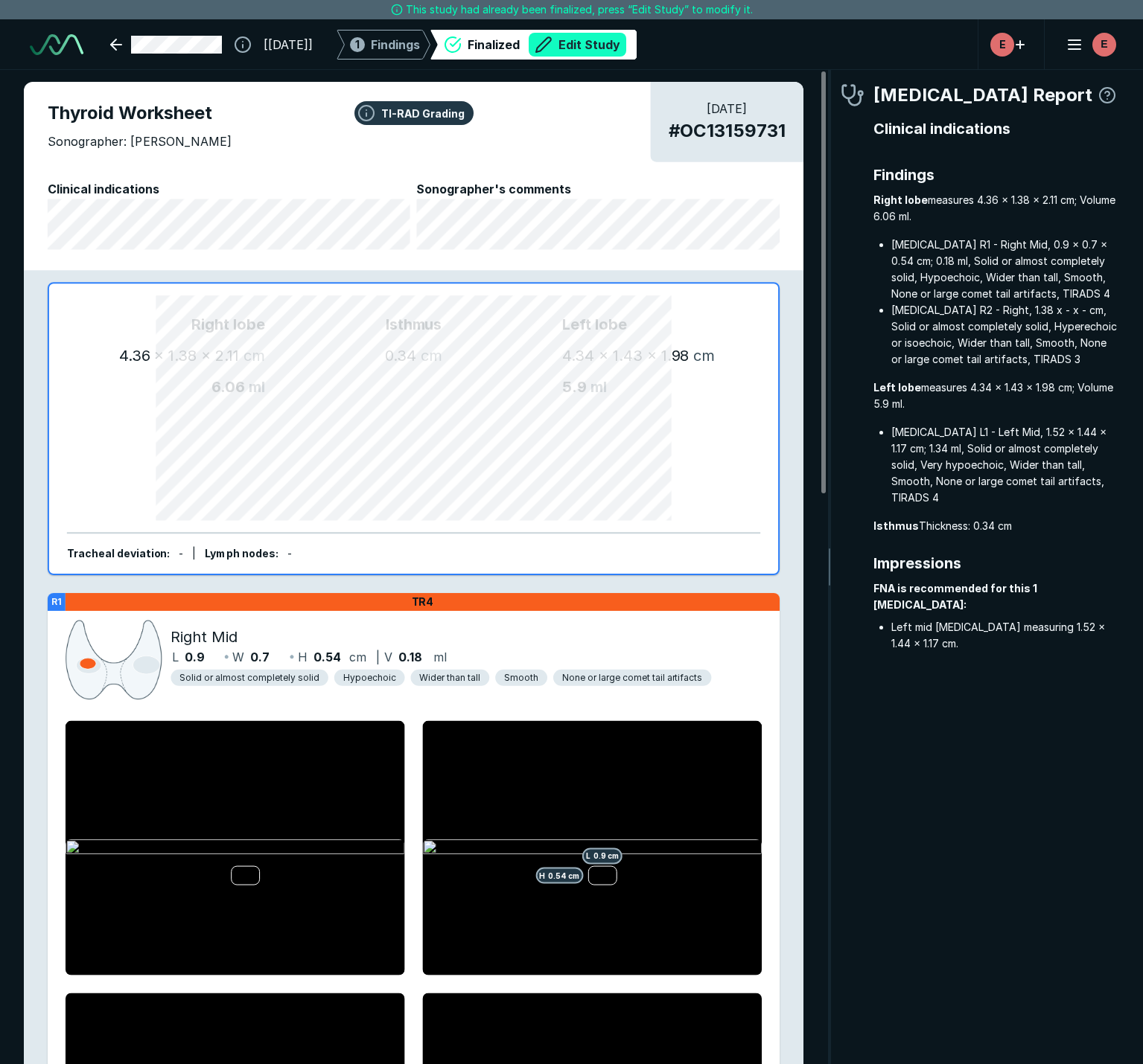
click at [599, 40] on button "Edit Study" at bounding box center [578, 45] width 98 height 24
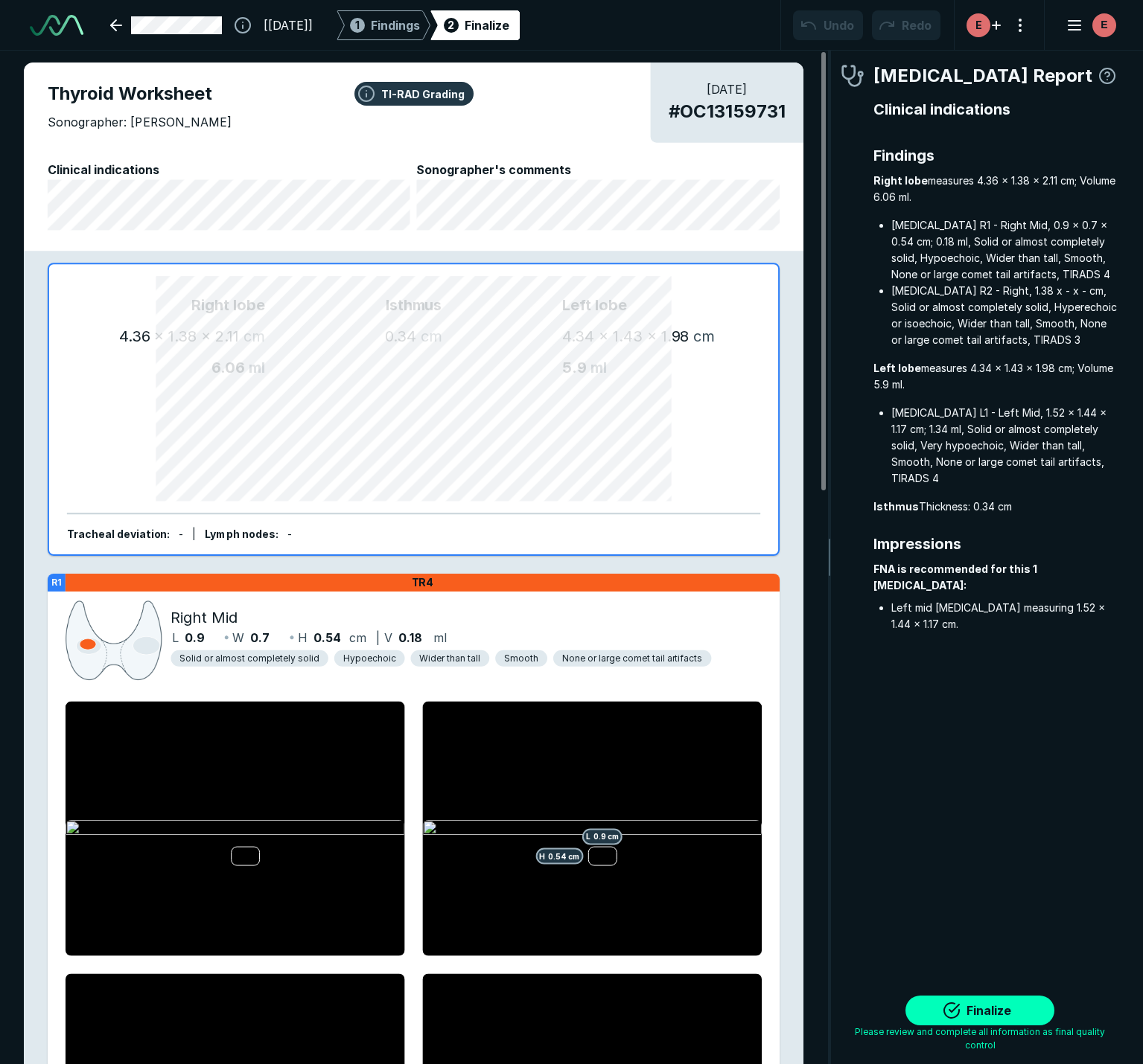
scroll to position [6443, 7057]
click at [117, 23] on link at bounding box center [166, 26] width 130 height 30
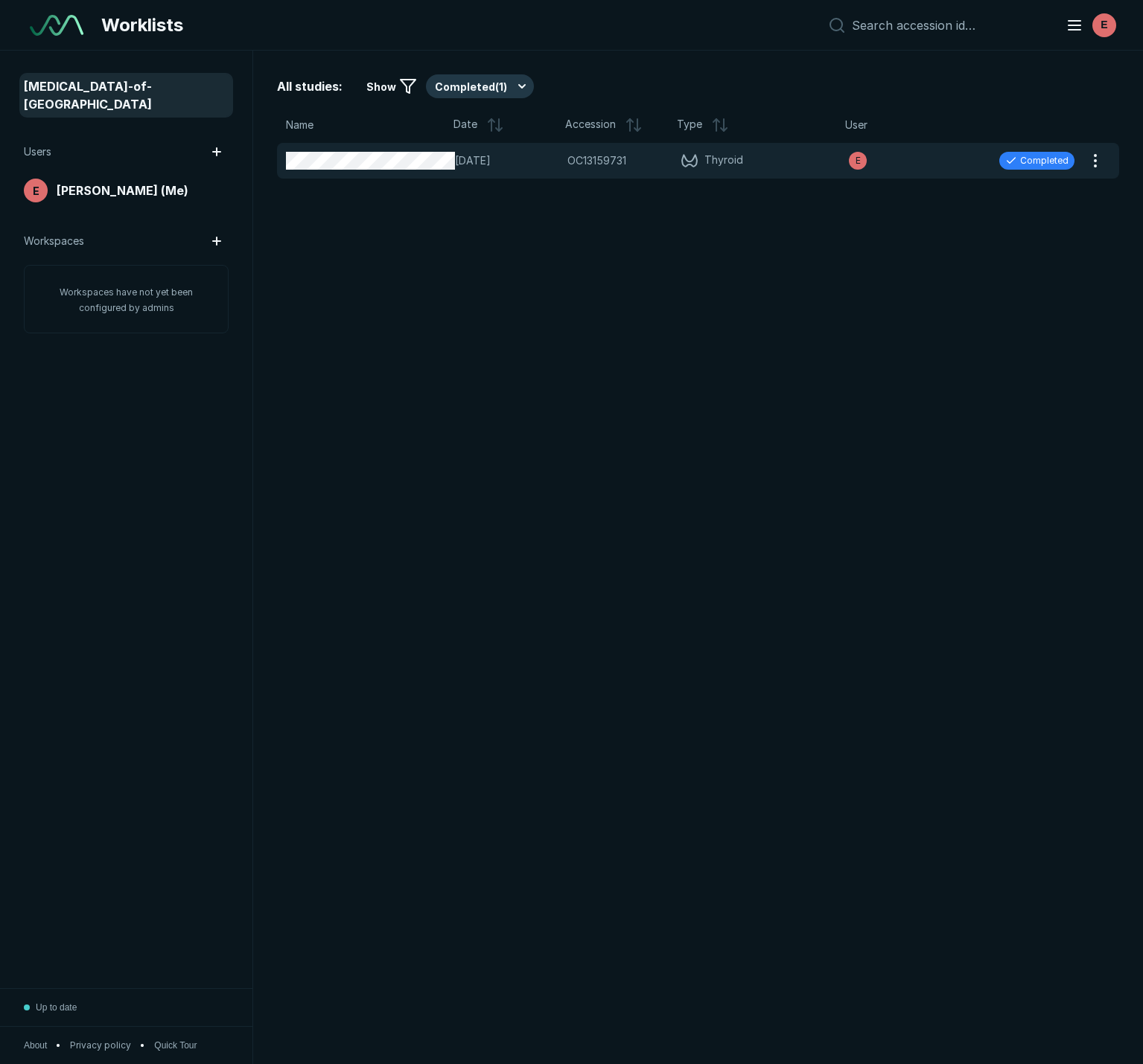
scroll to position [6204, 5703]
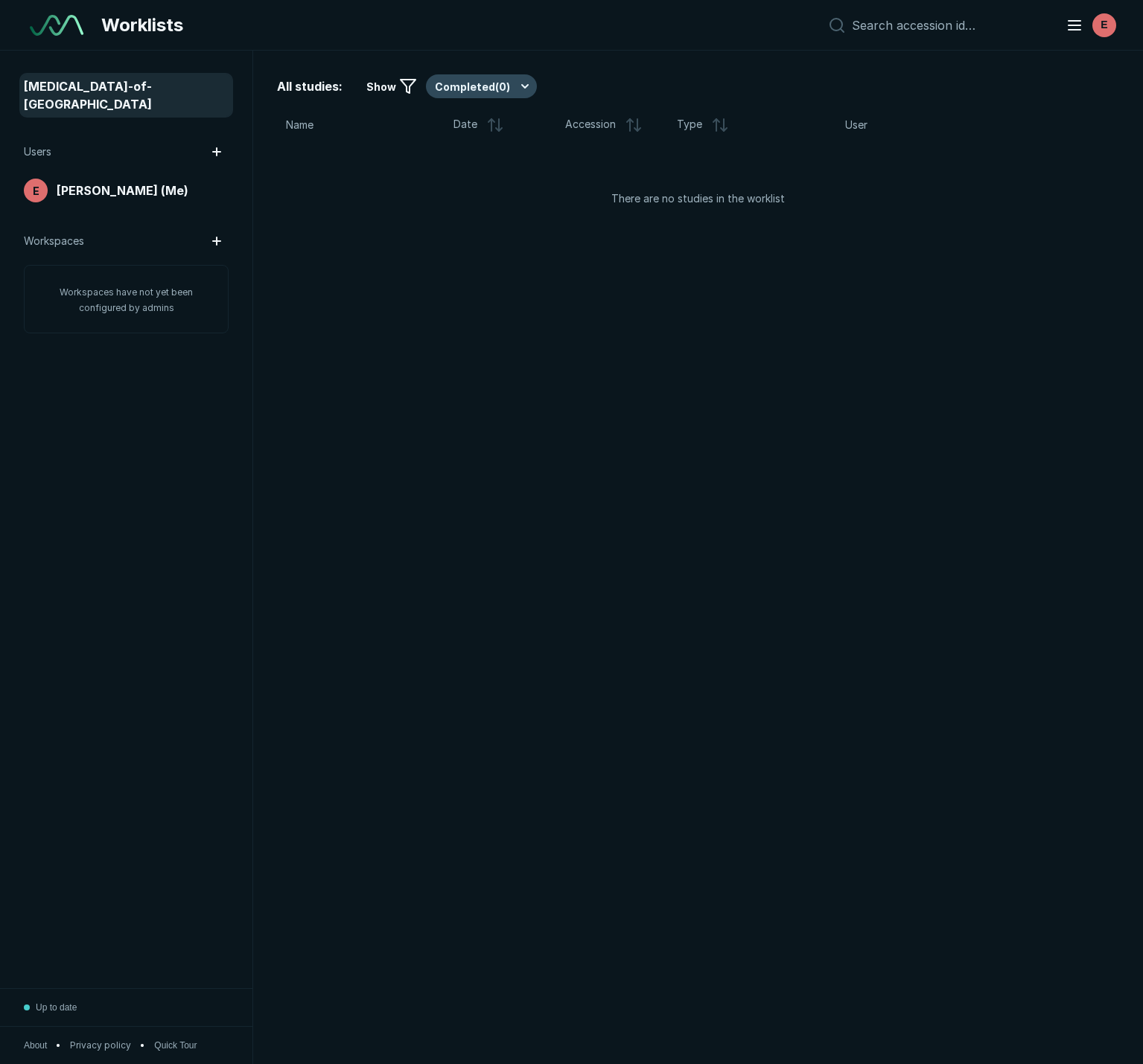
click at [485, 91] on button "Completed ( 0 )" at bounding box center [481, 86] width 111 height 24
click at [479, 135] on span "Active ( 1 )" at bounding box center [464, 131] width 44 height 17
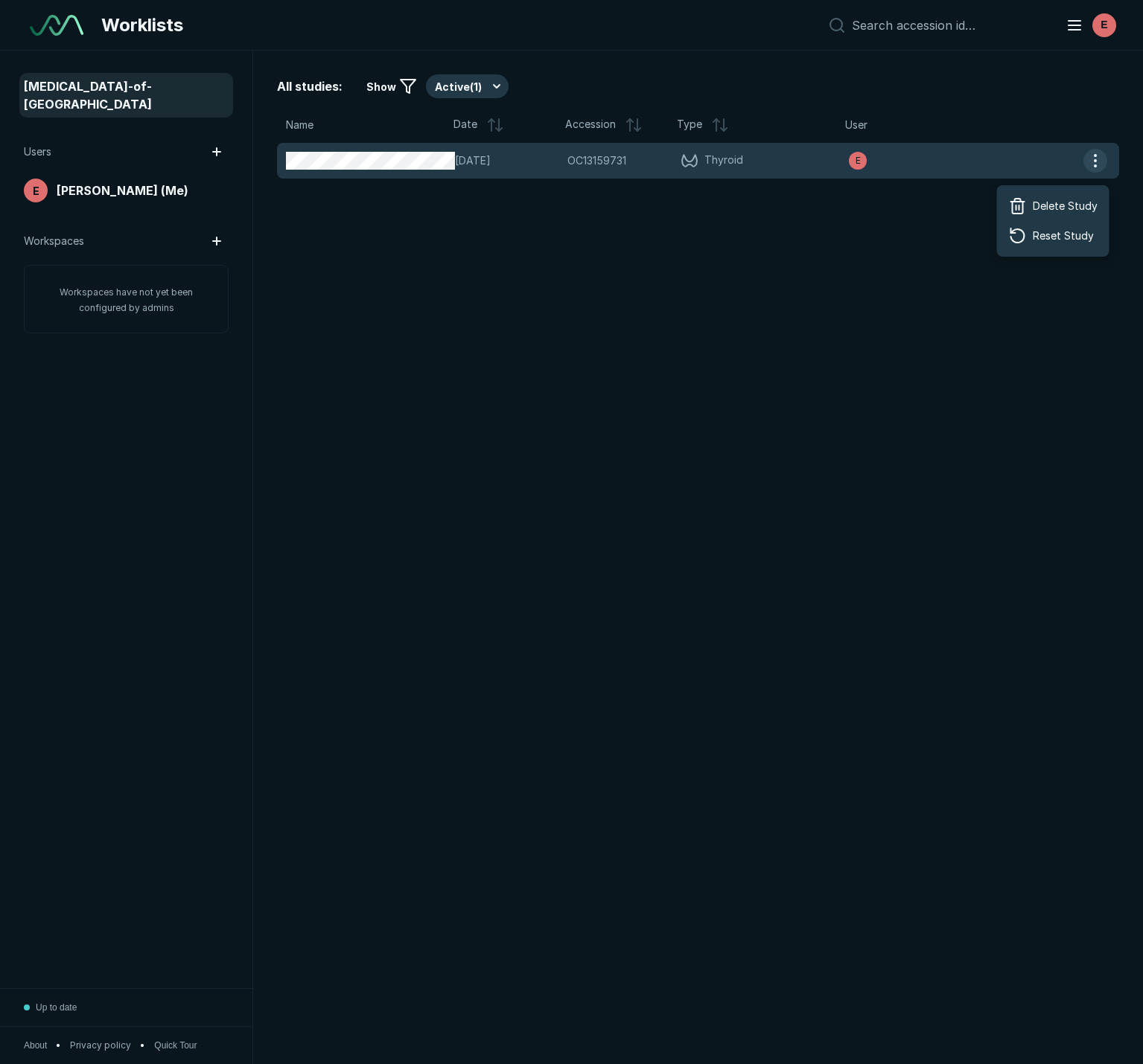
click at [1092, 159] on button "button" at bounding box center [1095, 160] width 24 height 24
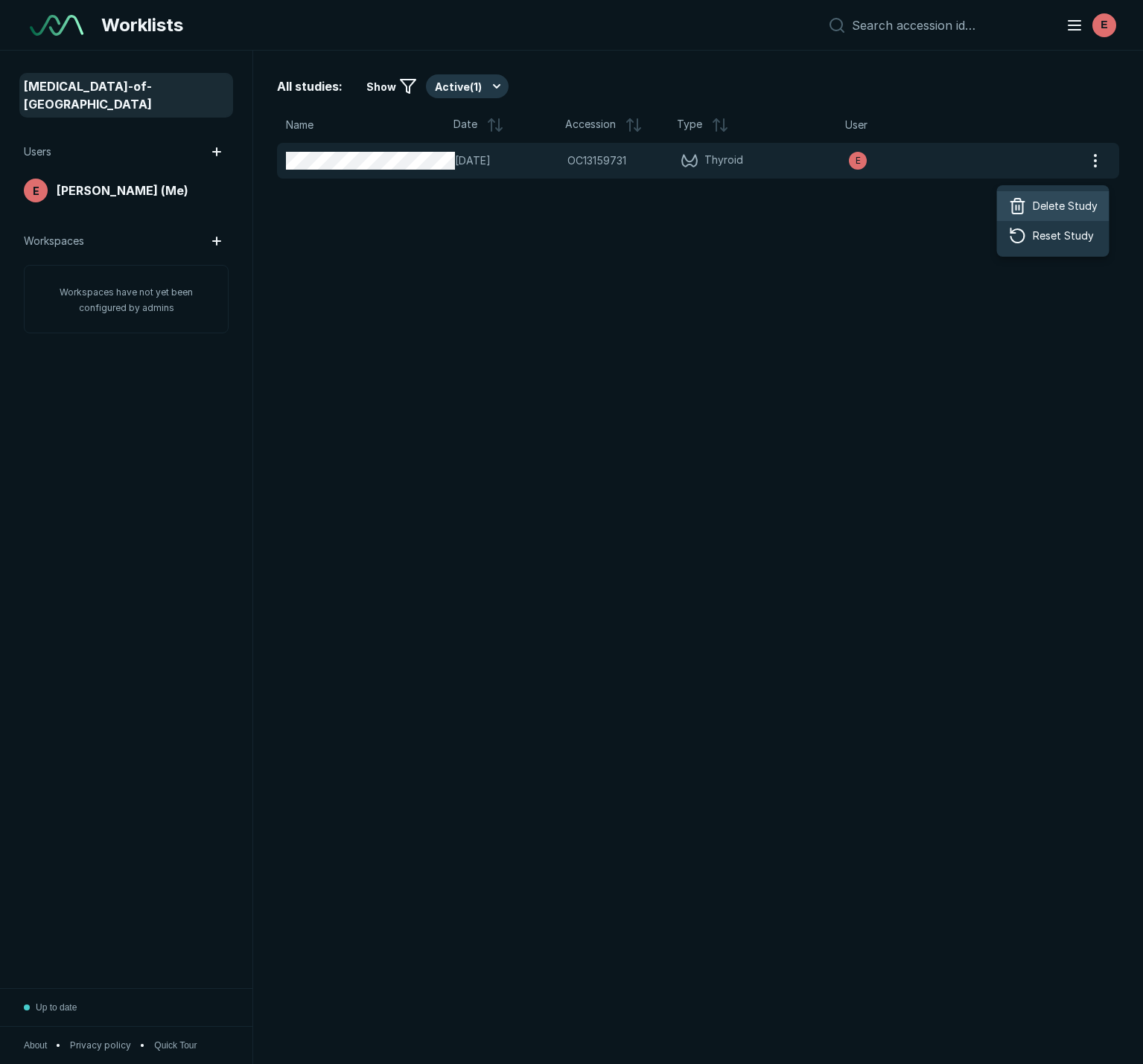
click at [1083, 201] on span "Delete Study" at bounding box center [1065, 207] width 64 height 17
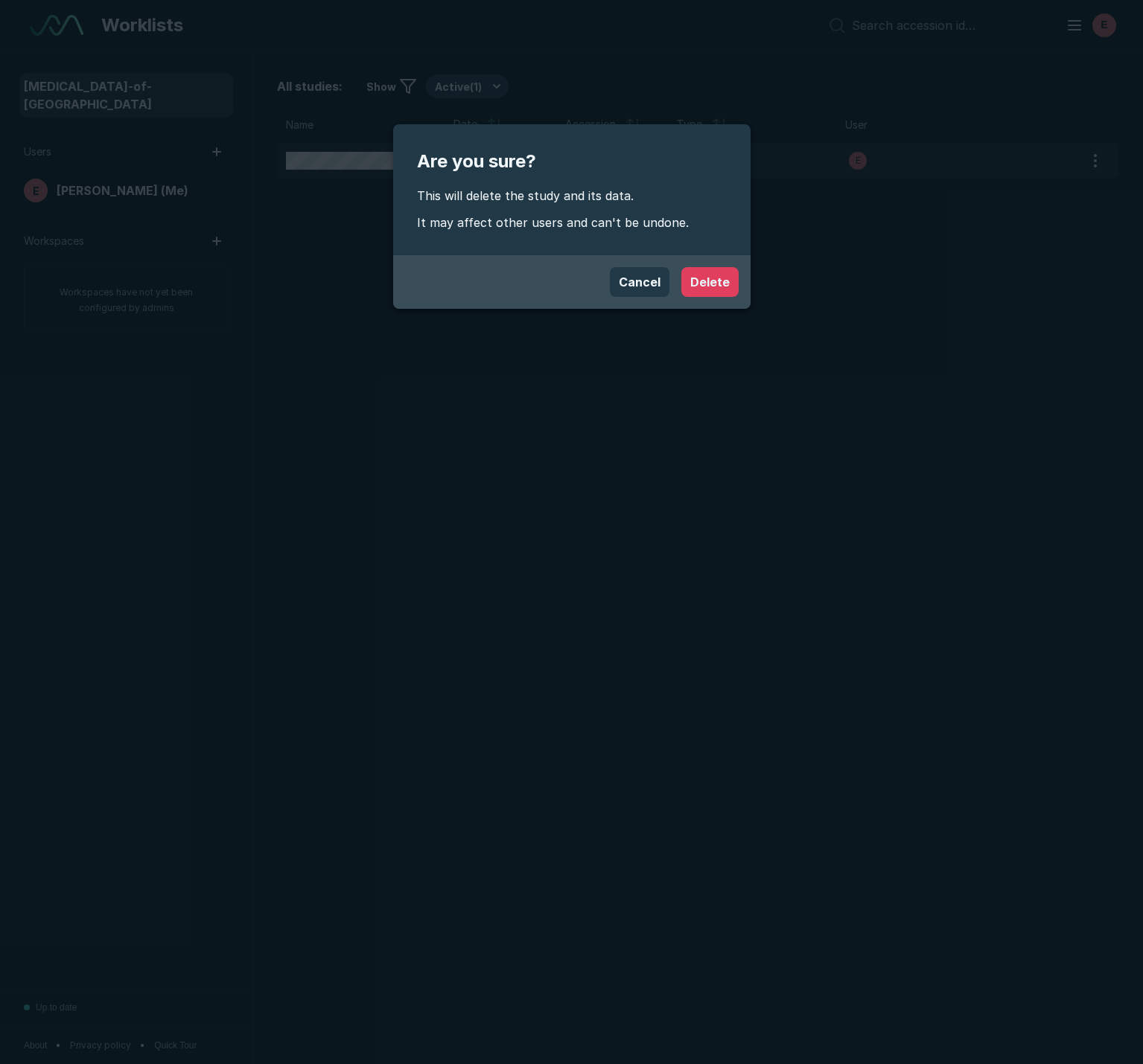
click at [694, 278] on button "Delete" at bounding box center [709, 282] width 57 height 30
